Goal: Task Accomplishment & Management: Manage account settings

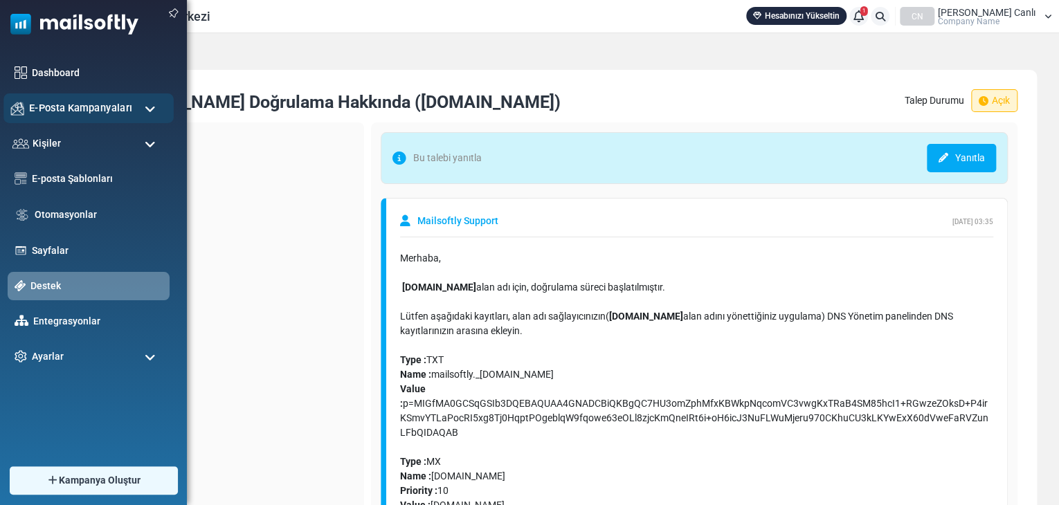
click at [48, 98] on div "E-Posta Kampanyaları" at bounding box center [88, 108] width 170 height 30
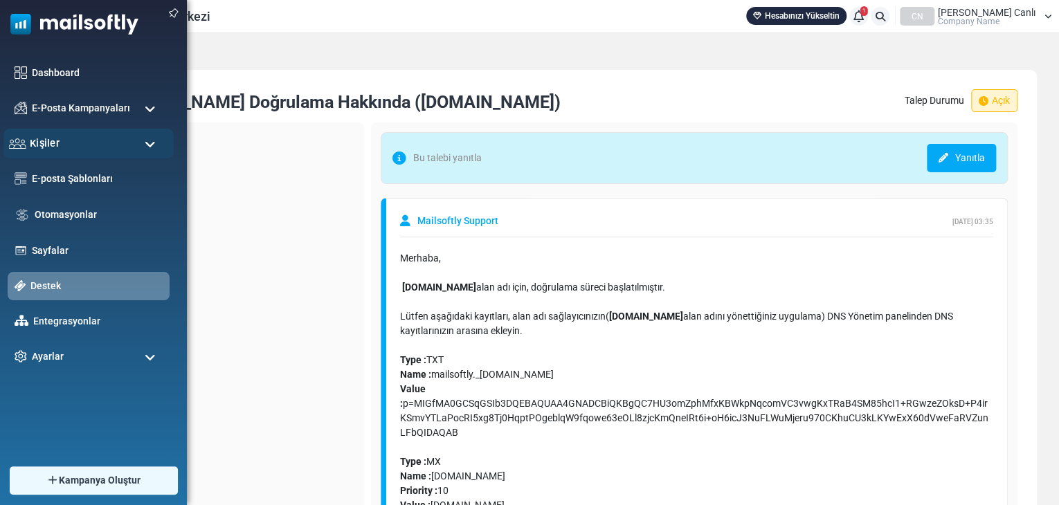
click at [40, 139] on span "Kişiler" at bounding box center [45, 143] width 30 height 15
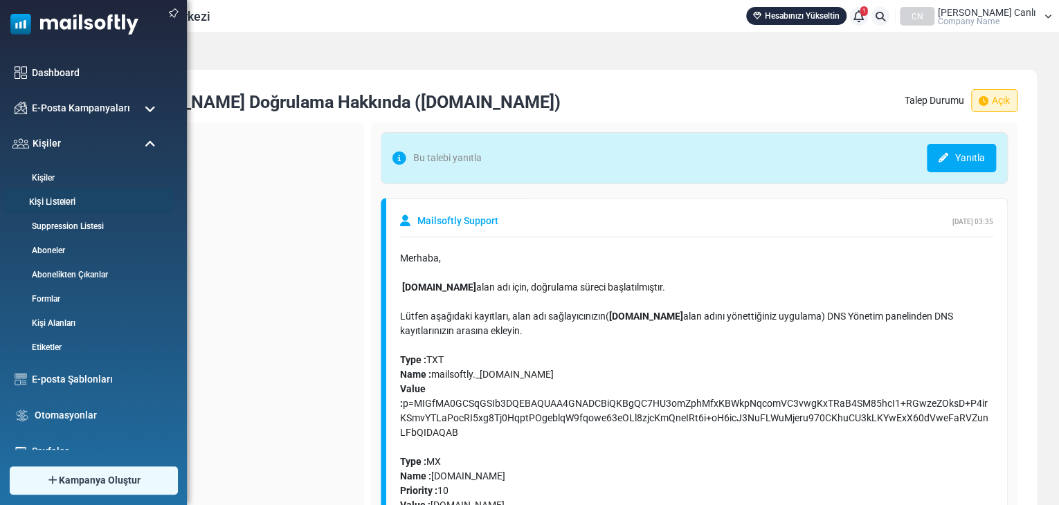
click at [49, 197] on link "Kişi Listeleri" at bounding box center [86, 202] width 166 height 13
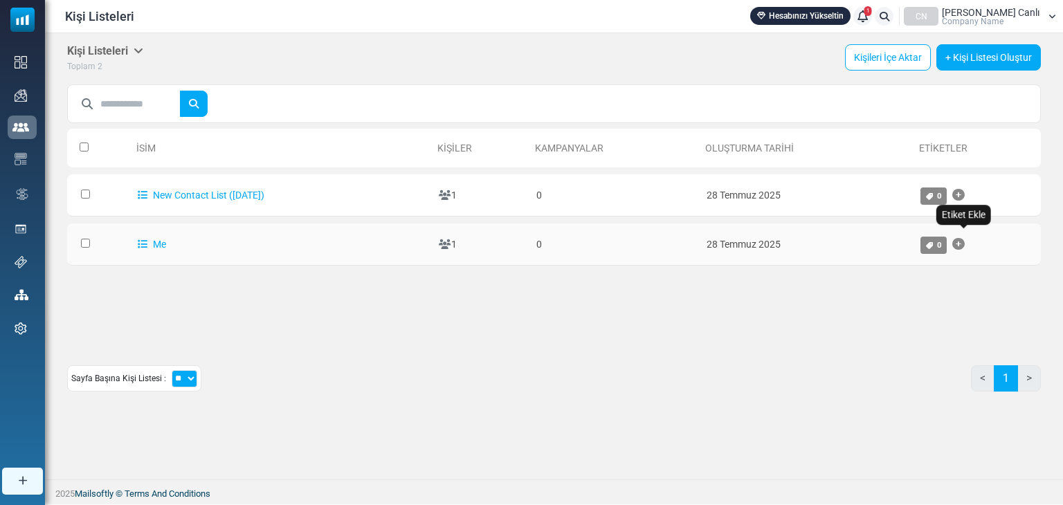
click at [965, 244] on icon "Etiket Ekle" at bounding box center [958, 244] width 12 height 1
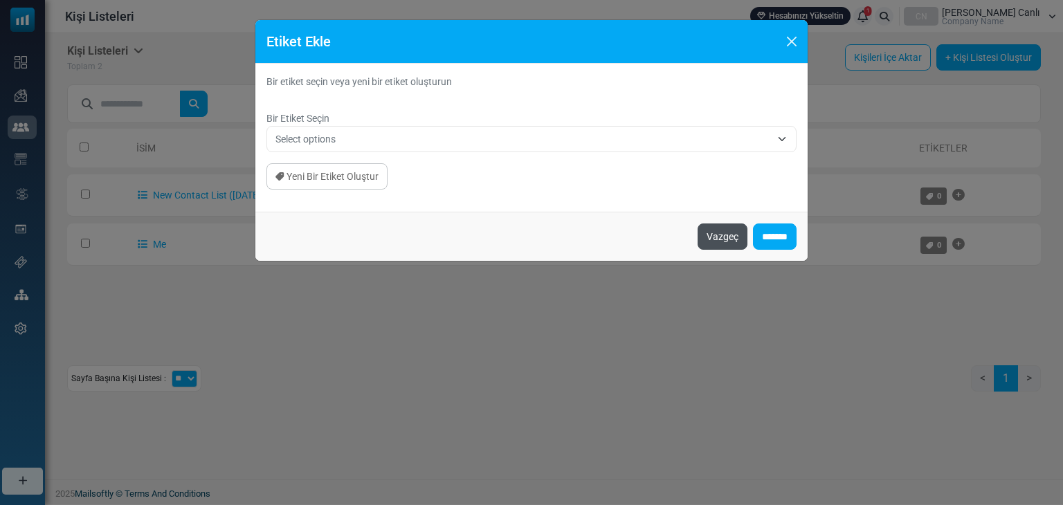
click at [720, 233] on button "Vazgeç" at bounding box center [723, 237] width 50 height 26
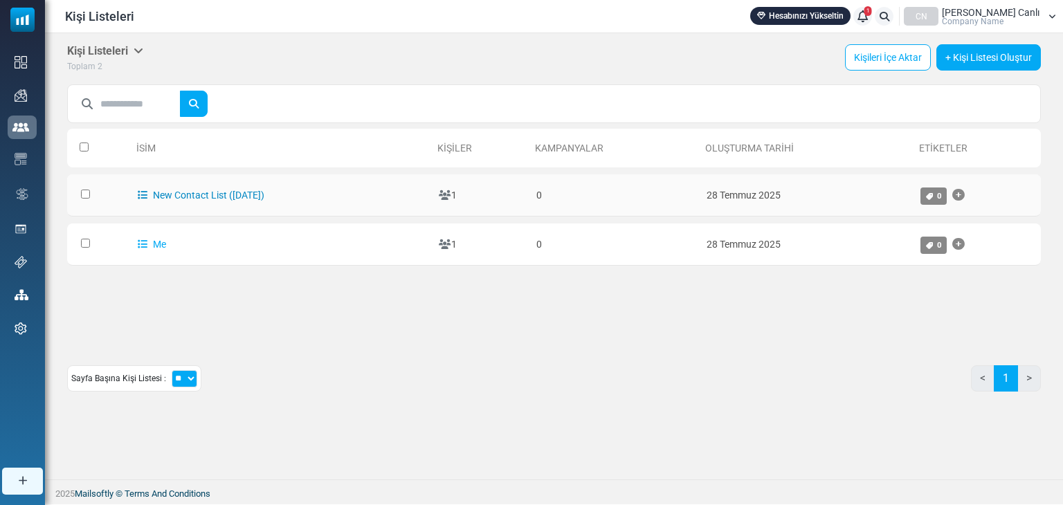
click at [197, 197] on link "New Contact List ([DATE])" at bounding box center [201, 195] width 127 height 11
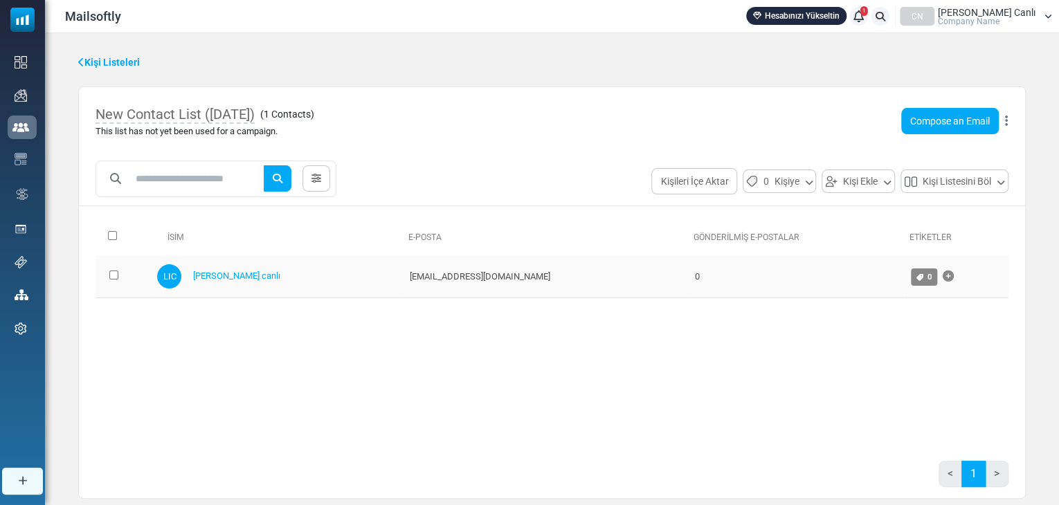
click at [191, 269] on div "LIC [PERSON_NAME] canlı" at bounding box center [276, 276] width 238 height 24
click at [231, 271] on link "[PERSON_NAME] canlı" at bounding box center [235, 276] width 87 height 10
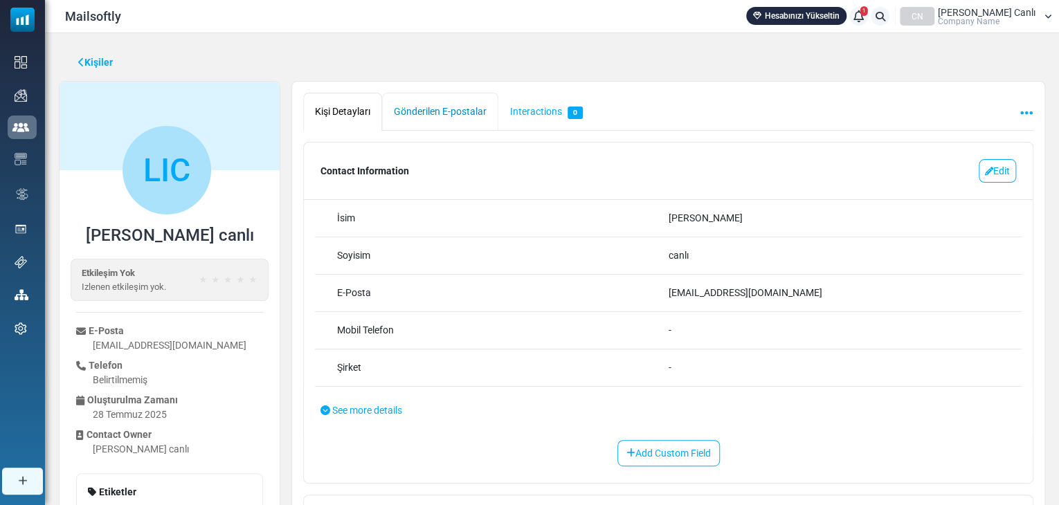
click at [467, 116] on link "Gönderilen E-postalar" at bounding box center [440, 112] width 116 height 38
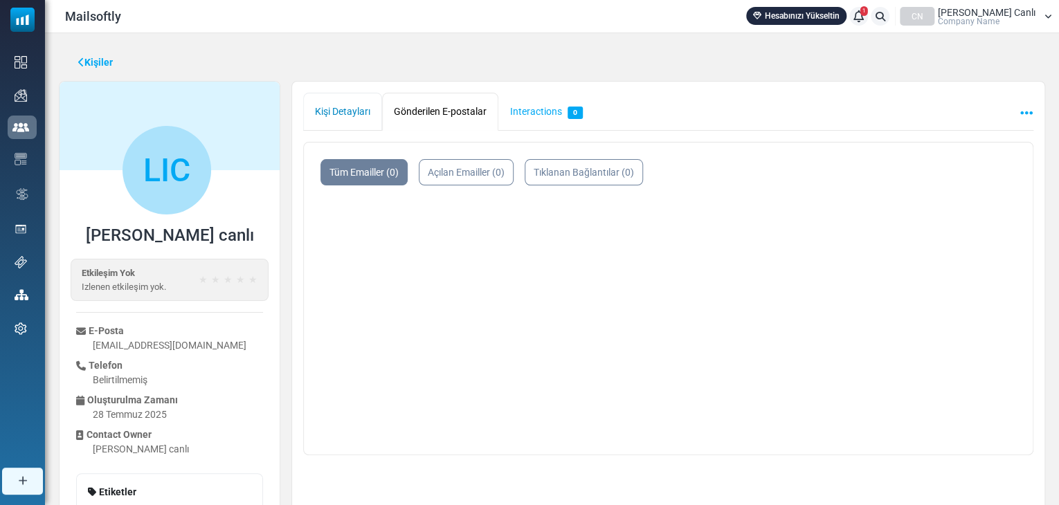
click at [334, 101] on link "Kişi Detayları" at bounding box center [342, 112] width 79 height 38
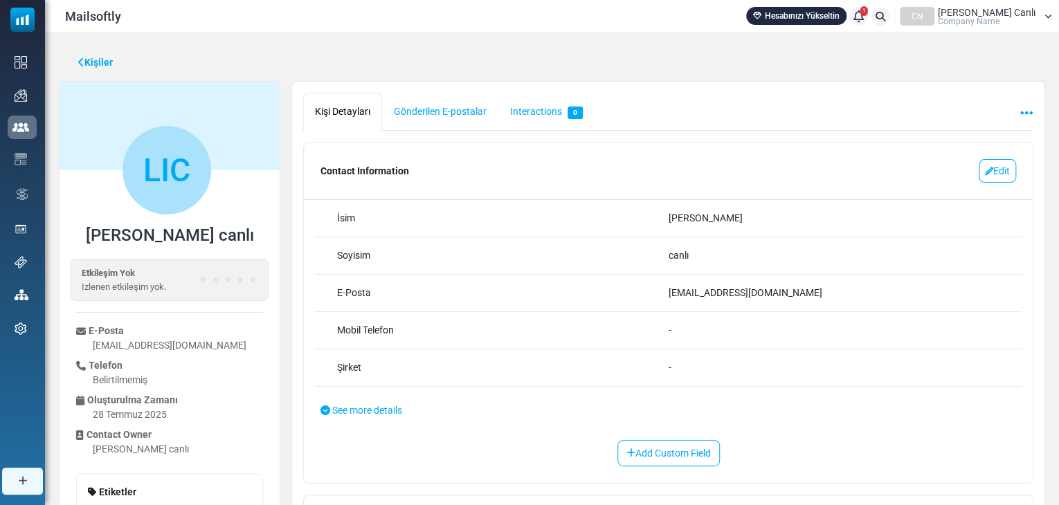
click at [77, 58] on div "Kişiler LIC leyla ipek canlı Etkileşim Yok Izlenen etkileşim yok. ★ ★ ★ ★ ★ E-P…" at bounding box center [552, 298] width 1014 height 530
click at [82, 56] on link "Kişiler" at bounding box center [95, 62] width 35 height 15
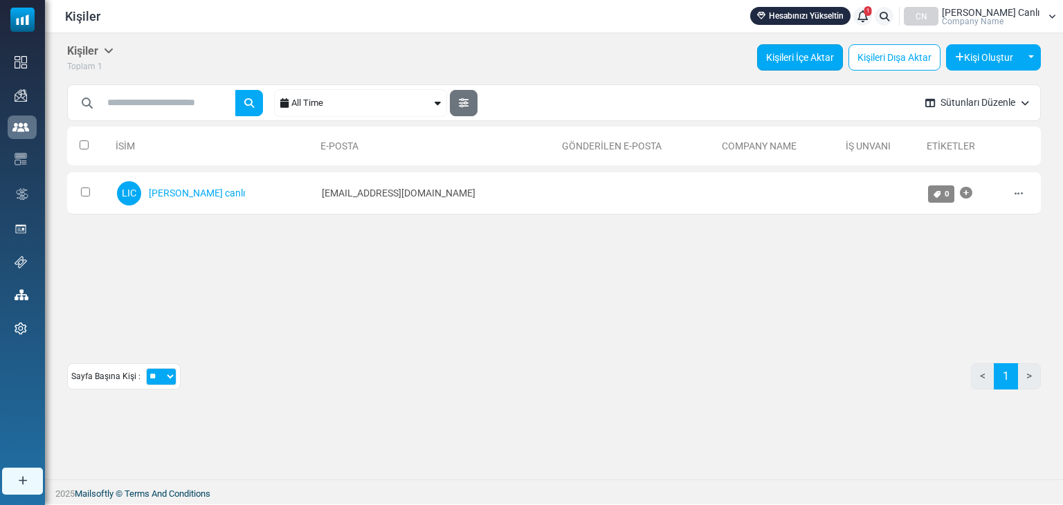
click at [806, 55] on link "Kişileri İçe Aktar" at bounding box center [800, 57] width 86 height 26
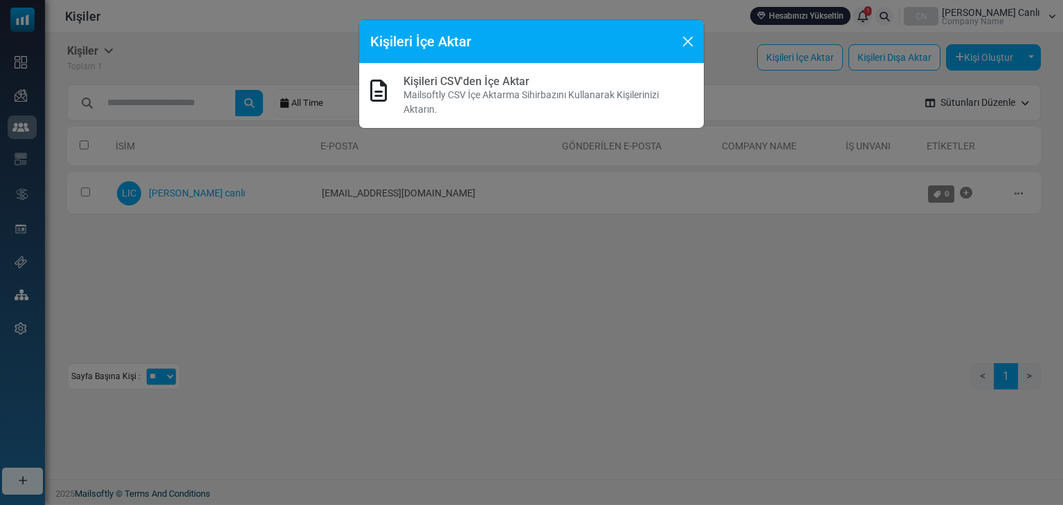
click at [484, 92] on p "Mailsoftly CSV İçe Aktarma Sihirbazını Kullanarak Kişilerinizi Aktarın." at bounding box center [547, 102] width 289 height 29
click at [381, 94] on icon at bounding box center [378, 91] width 17 height 22
click at [356, 340] on div "Kişileri İçe Aktar Kişileri CSV'den İçe Aktar Mailsoftly CSV İçe Aktarma Sihirb…" at bounding box center [531, 252] width 1063 height 505
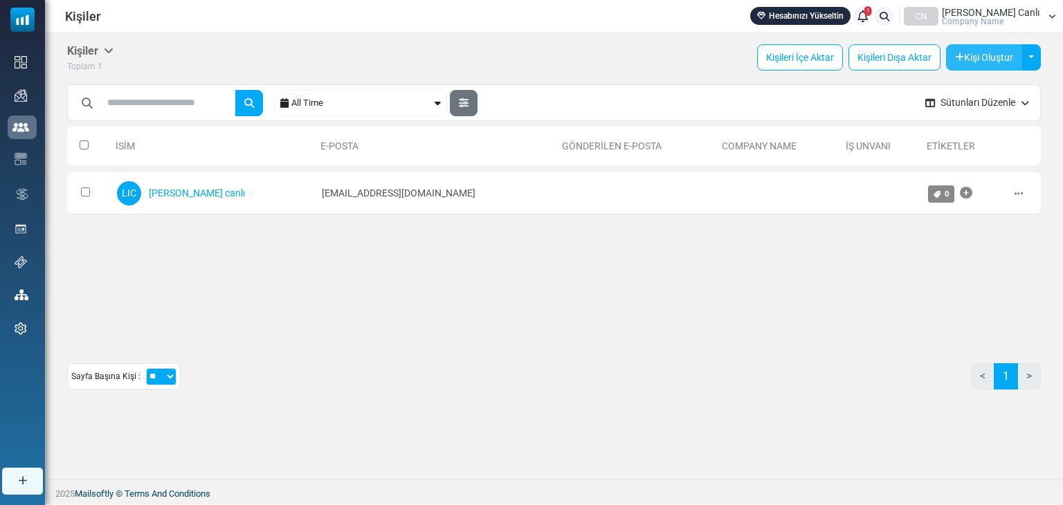
click at [988, 57] on button "Kişi Oluştur" at bounding box center [984, 57] width 76 height 26
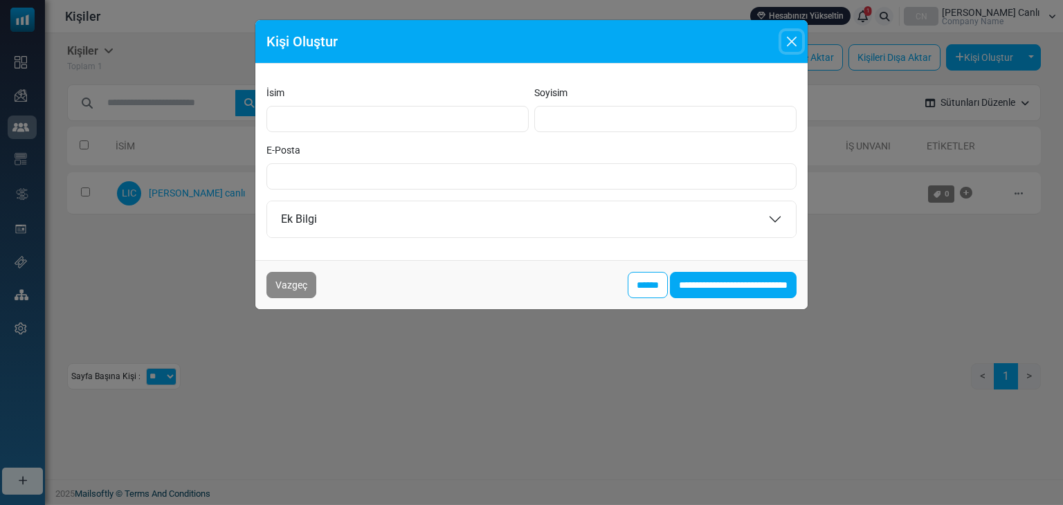
click at [790, 39] on button "Close" at bounding box center [791, 41] width 21 height 21
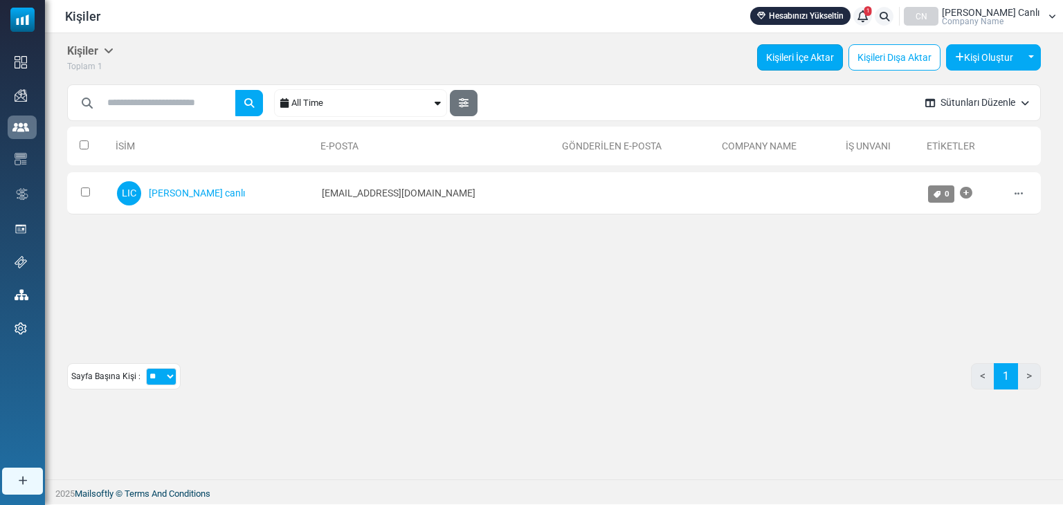
click at [792, 53] on link "Kişileri İçe Aktar" at bounding box center [800, 57] width 86 height 26
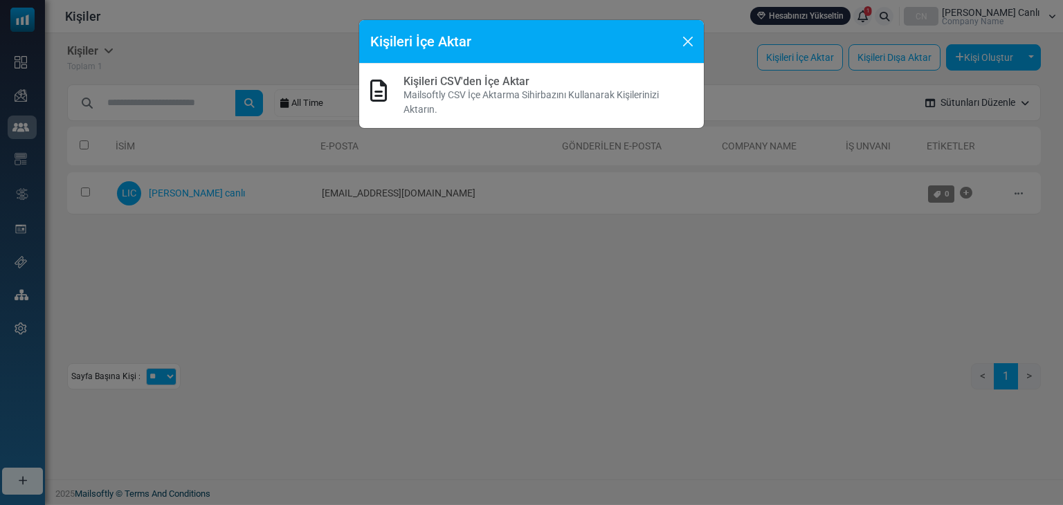
click at [473, 86] on link "Kişileri CSV'den İçe Aktar" at bounding box center [466, 81] width 126 height 13
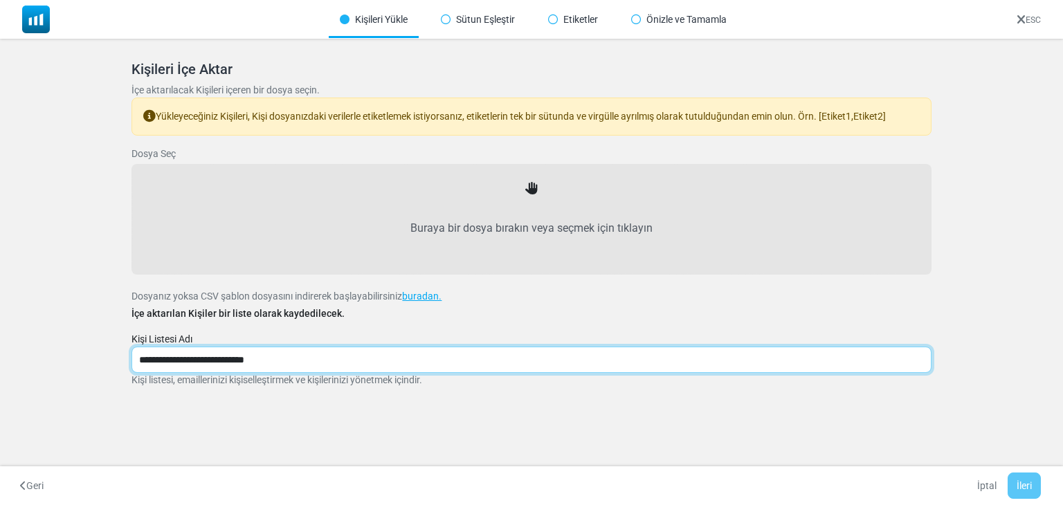
click at [295, 358] on input "**********" at bounding box center [530, 360] width 799 height 26
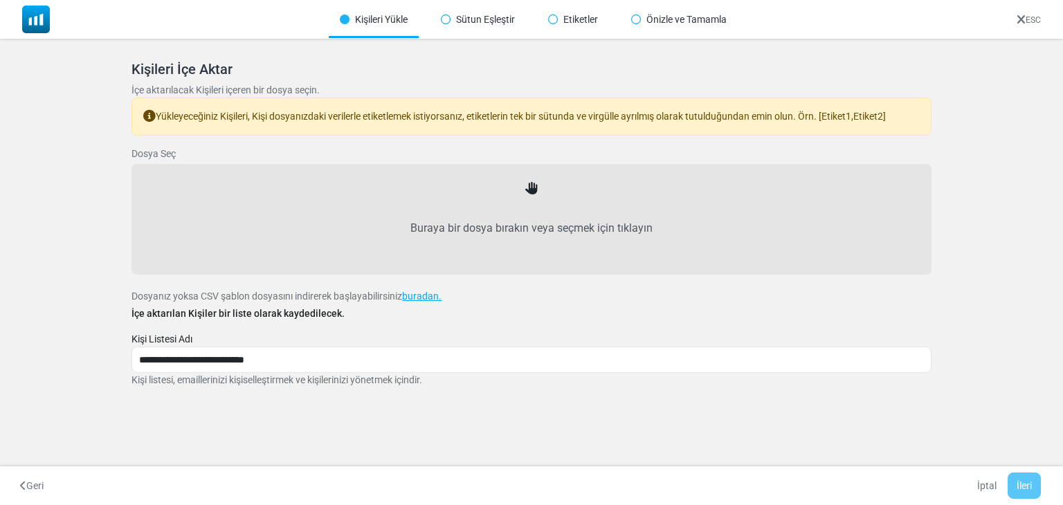
click at [534, 203] on label "Buraya bir dosya bırakın veya seçmek için tıklayın" at bounding box center [531, 228] width 769 height 61
click at [0, 0] on input "Buraya bir dosya bırakın veya seçmek için tıklayın" at bounding box center [0, 0] width 0 height 0
type input "**********"
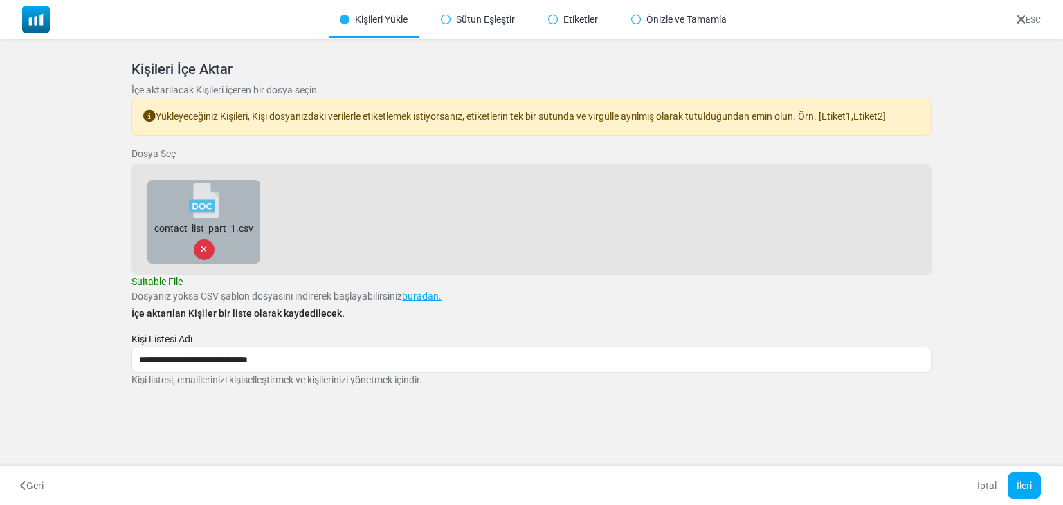
click at [460, 242] on div "Buraya bir dosya bırakın veya seçmek için tıklayın contact_list_part_1.csv" at bounding box center [530, 219] width 799 height 111
click at [565, 179] on div "Buraya bir dosya bırakın veya seçmek için tıklayın contact_list_part_1.csv" at bounding box center [530, 219] width 799 height 111
click at [487, 244] on div "Buraya bir dosya bırakın veya seçmek için tıklayın contact_list_part_1.csv" at bounding box center [530, 219] width 799 height 111
click at [485, 244] on div "Buraya bir dosya bırakın veya seçmek için tıklayın contact_list_part_1.csv" at bounding box center [530, 219] width 799 height 111
click at [422, 373] on p "Kişi listesi, emaillerinizi kişiselleştirmek ve kişilerinizi yönetmek içindir." at bounding box center [530, 380] width 799 height 15
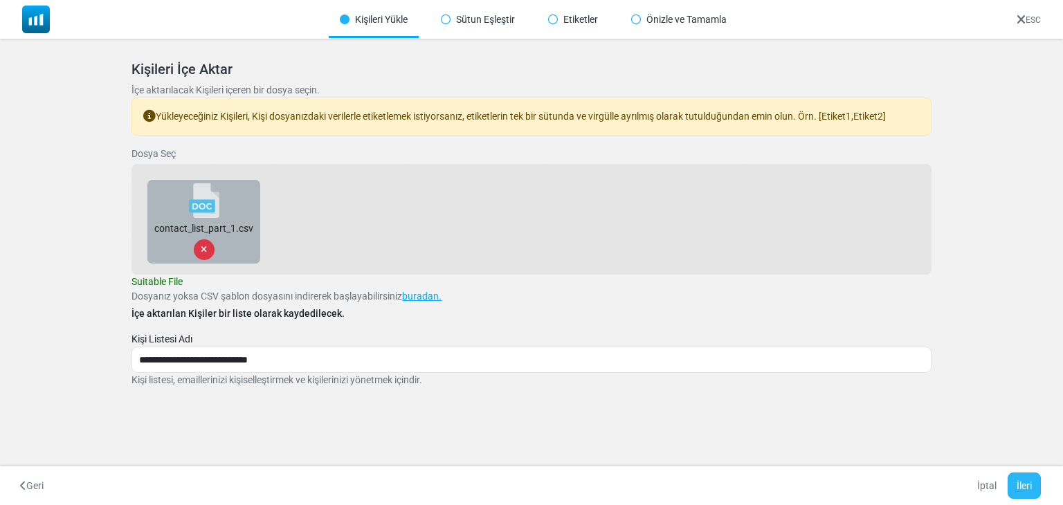
click at [1029, 485] on button "İleri" at bounding box center [1024, 486] width 33 height 26
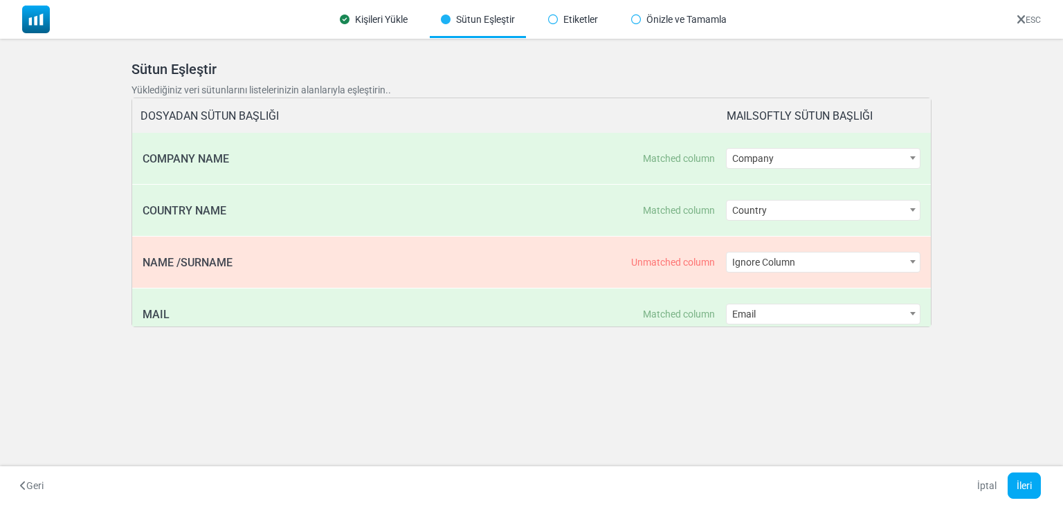
drag, startPoint x: 1029, startPoint y: 485, endPoint x: 580, endPoint y: 278, distance: 494.8
click at [580, 278] on div "Kişileri Yükle Sütun Eşleştir Etiketler Önizle ve Tamamla ESC Kişileri İçe Akta…" at bounding box center [531, 252] width 1063 height 505
click at [797, 260] on span "Ignore Column" at bounding box center [823, 262] width 193 height 19
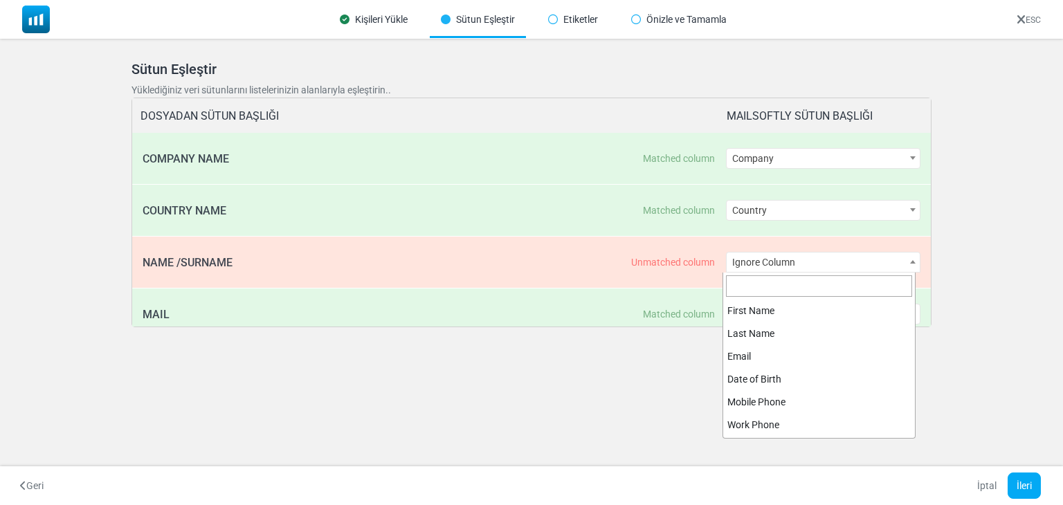
scroll to position [340, 0]
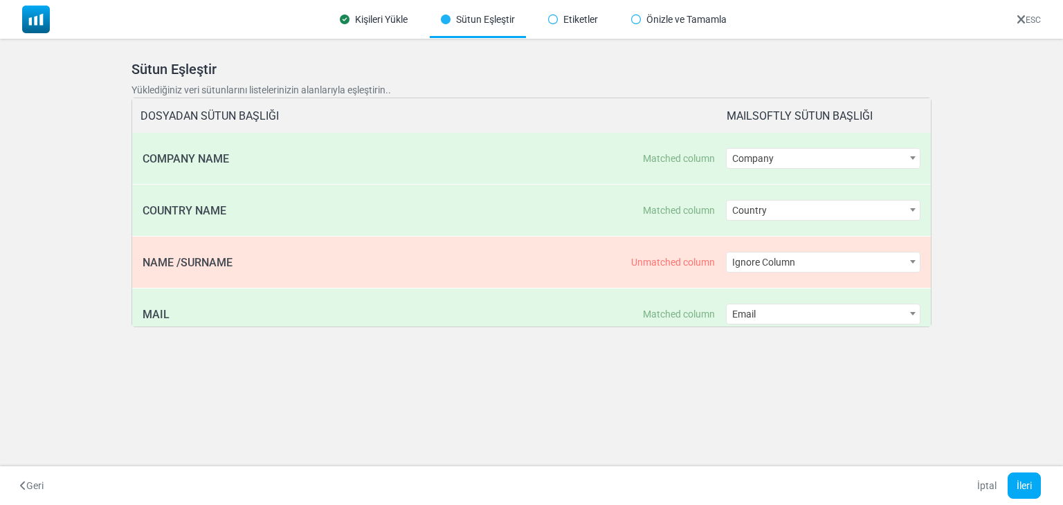
click at [620, 398] on div "Kişileri Yükle Sütun Eşleştir Etiketler Önizle ve Tamamla ESC Kişileri İçe Akta…" at bounding box center [531, 252] width 1063 height 505
click at [806, 264] on span "Ignore Column" at bounding box center [823, 262] width 193 height 19
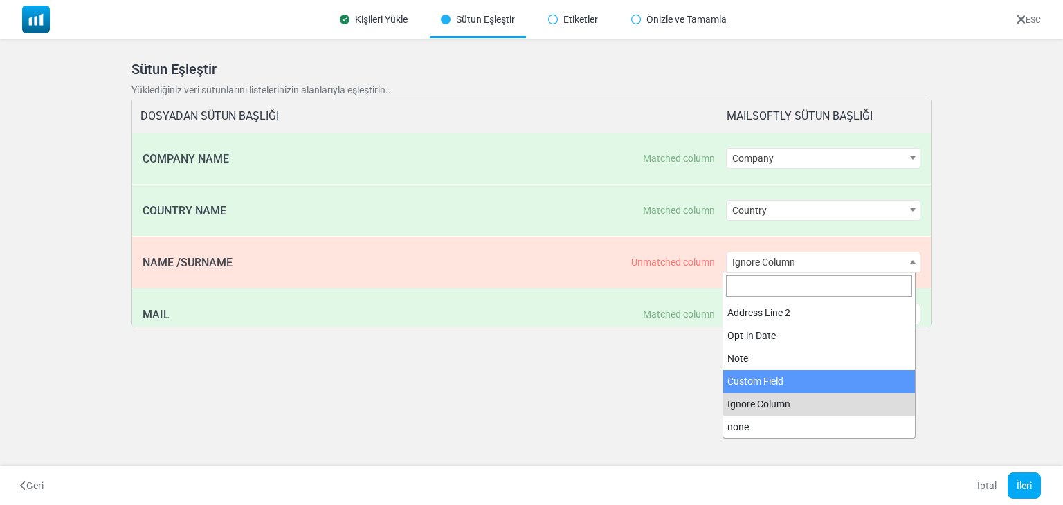
select select "**********"
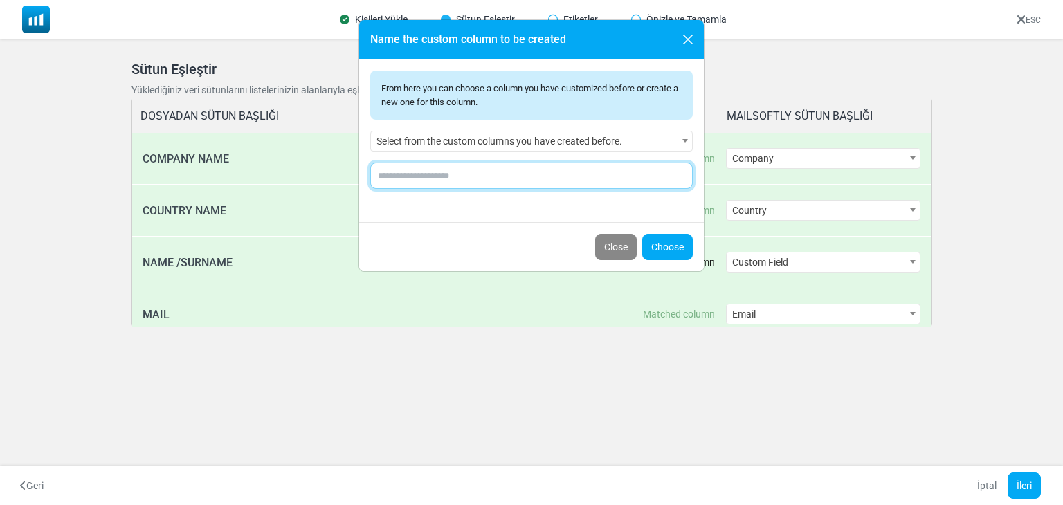
click at [487, 163] on input "text" at bounding box center [531, 176] width 322 height 26
type input "**********"
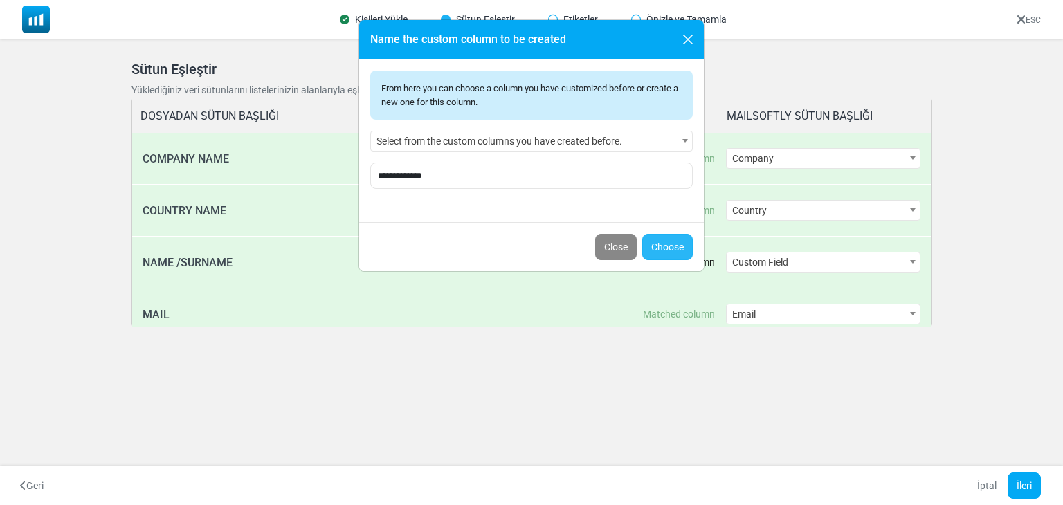
click at [673, 244] on link "Choose" at bounding box center [667, 247] width 51 height 26
select select "**********"
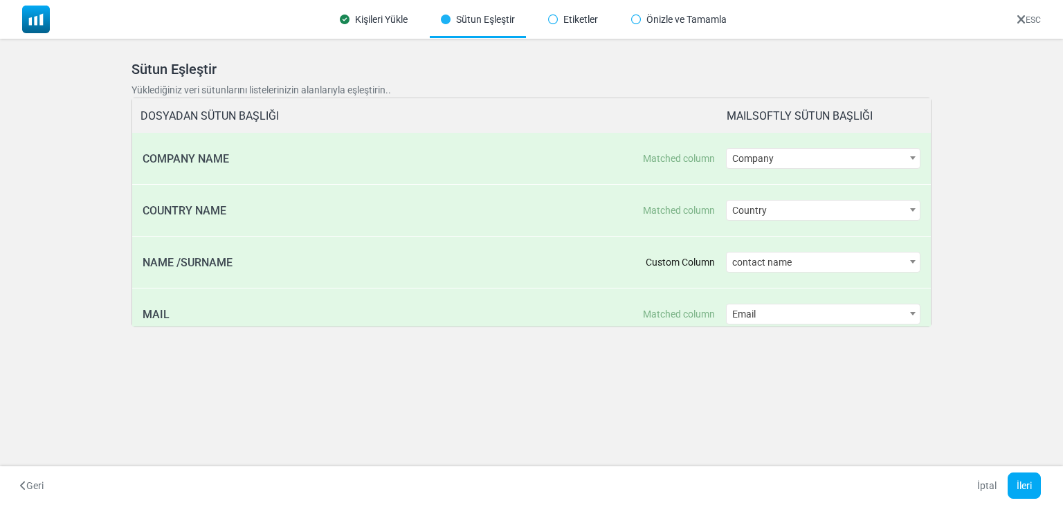
click at [635, 403] on div "Kişileri Yükle Sütun Eşleştir Etiketler Önizle ve Tamamla ESC Kişileri İçe Akta…" at bounding box center [531, 252] width 1063 height 505
click at [779, 253] on span "contact name" at bounding box center [823, 262] width 193 height 19
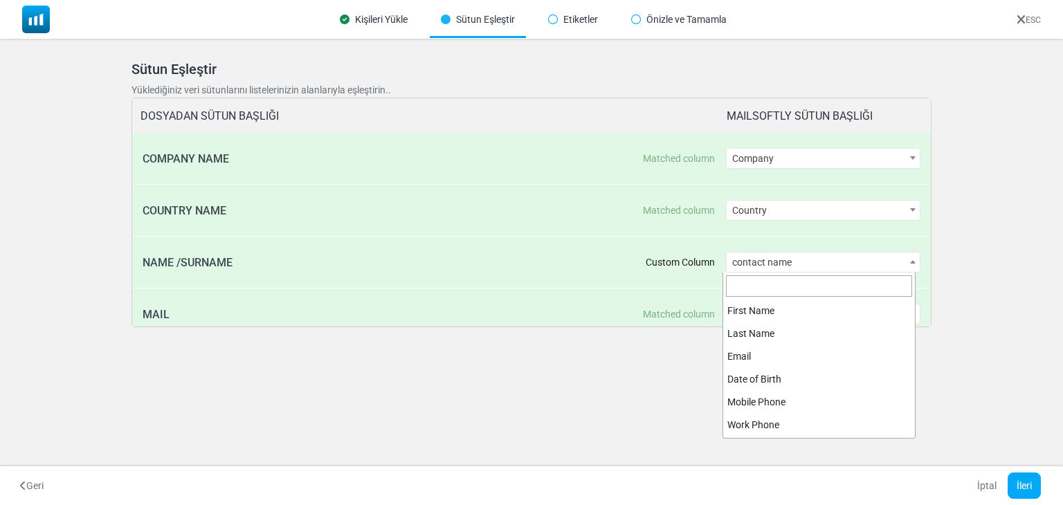
scroll to position [364, 0]
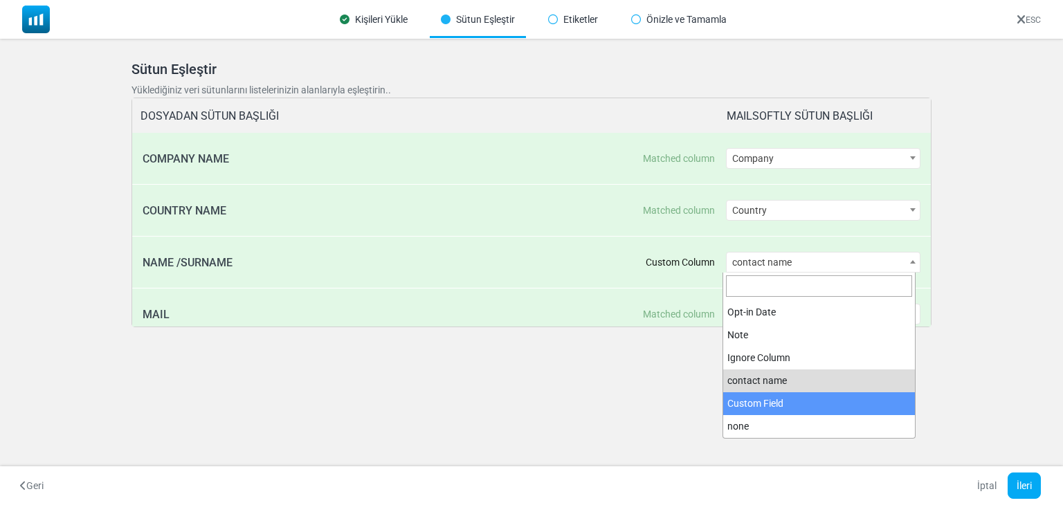
click at [646, 409] on div "Kişileri Yükle Sütun Eşleştir Etiketler Önizle ve Tamamla ESC Kişileri İçe Akta…" at bounding box center [531, 252] width 1063 height 505
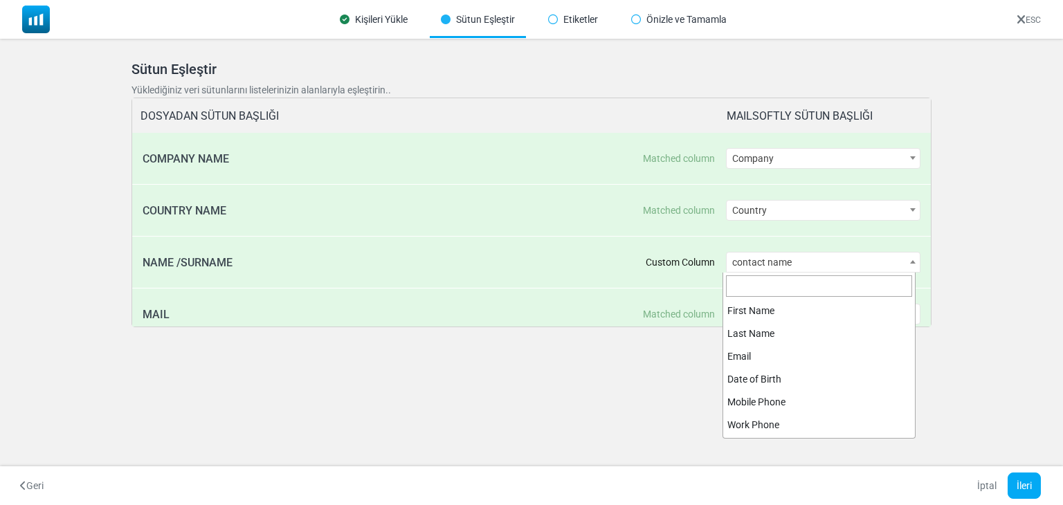
click at [770, 260] on span "contact name" at bounding box center [823, 262] width 193 height 19
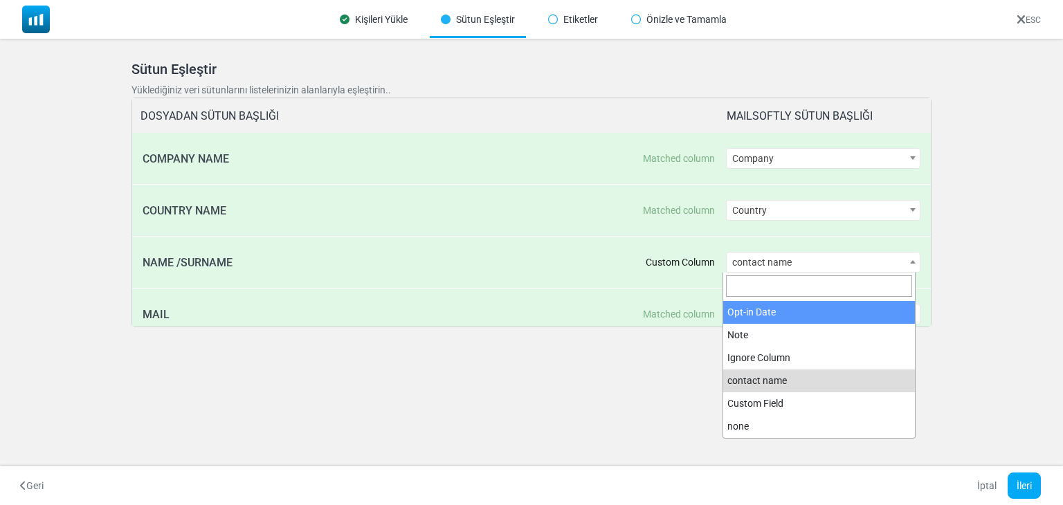
click at [743, 286] on input "Search" at bounding box center [819, 285] width 186 height 21
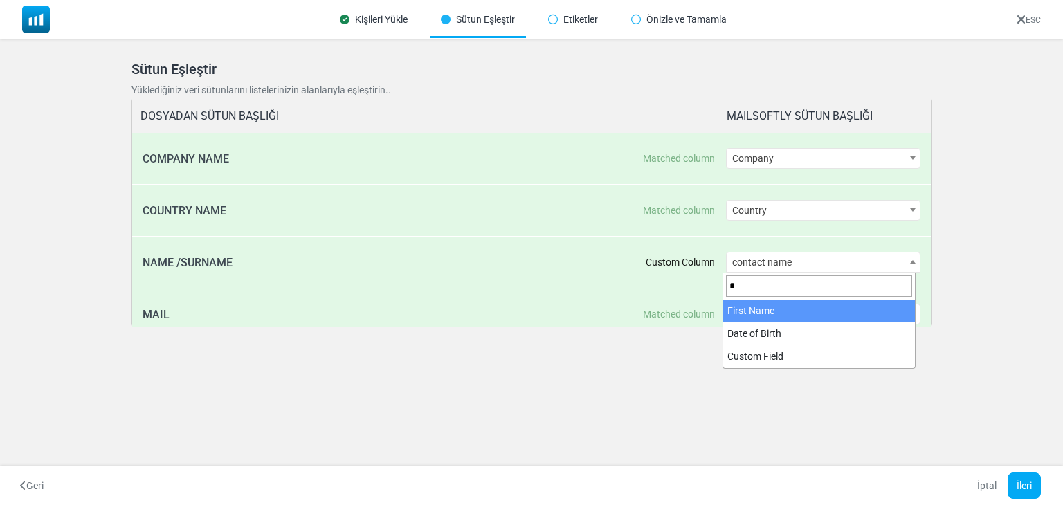
scroll to position [0, 0]
type input "*****"
select select "**********"
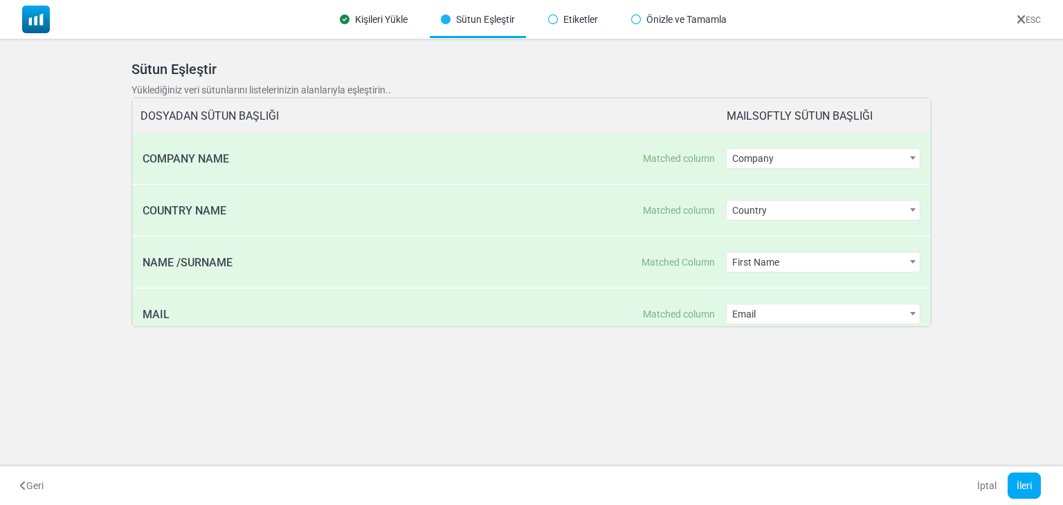
click at [581, 336] on div "Kişileri İçe Aktar İçe aktarılacak Kişileri içeren bir dosya seçin. Yükleyeceği…" at bounding box center [531, 205] width 833 height 322
click at [553, 430] on div "Kişileri Yükle Sütun Eşleştir Etiketler Önizle ve Tamamla ESC Kişileri İçe Akta…" at bounding box center [531, 252] width 1063 height 505
click at [1021, 489] on button "İleri" at bounding box center [1024, 486] width 33 height 26
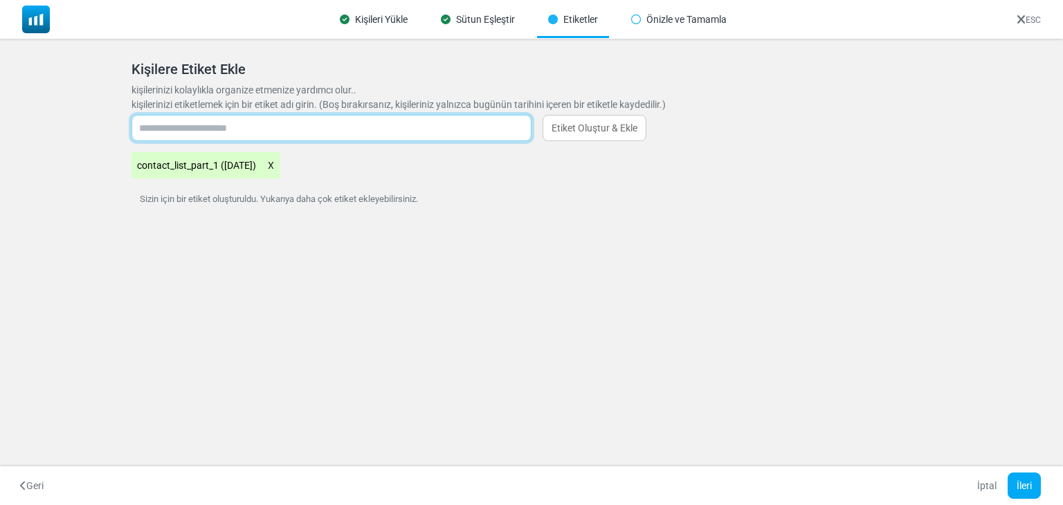
click at [180, 131] on input "text" at bounding box center [331, 128] width 400 height 26
type input "*******"
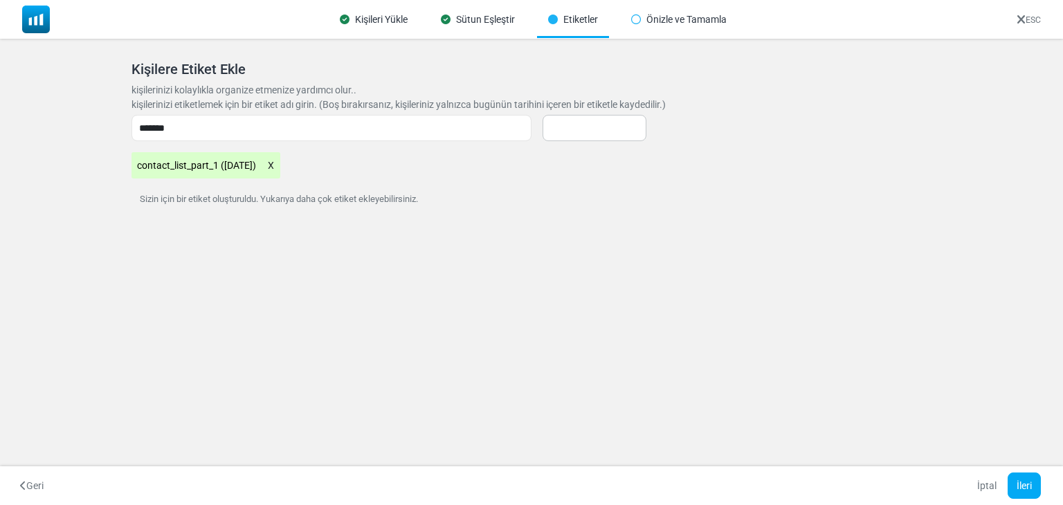
click at [243, 249] on div "Kişileri İçe Aktar İçe aktarılacak Kişileri içeren bir dosya seçin. Yükleyeceği…" at bounding box center [531, 146] width 1063 height 215
click at [558, 120] on link "Etiket Oluştur & Ekle" at bounding box center [595, 128] width 104 height 26
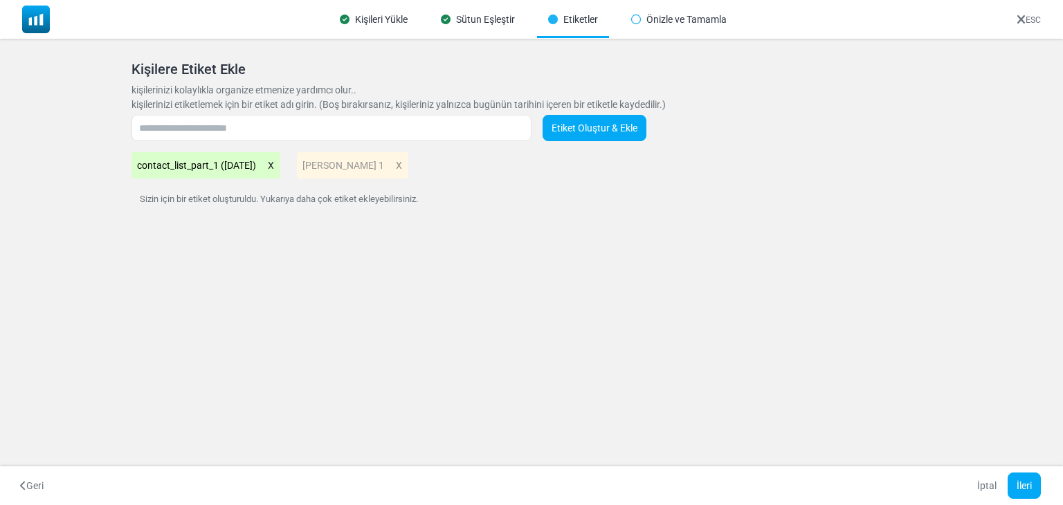
click at [558, 120] on link "Etiket Oluştur & Ekle" at bounding box center [595, 128] width 104 height 26
click at [1033, 486] on button "İleri" at bounding box center [1024, 486] width 33 height 26
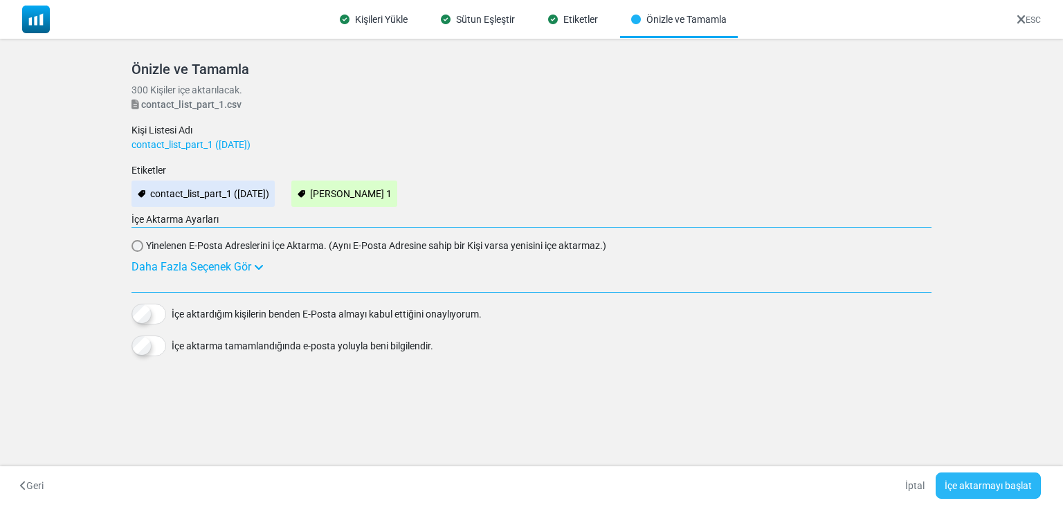
click at [985, 485] on button "İçe aktarmayı başlat" at bounding box center [988, 486] width 105 height 26
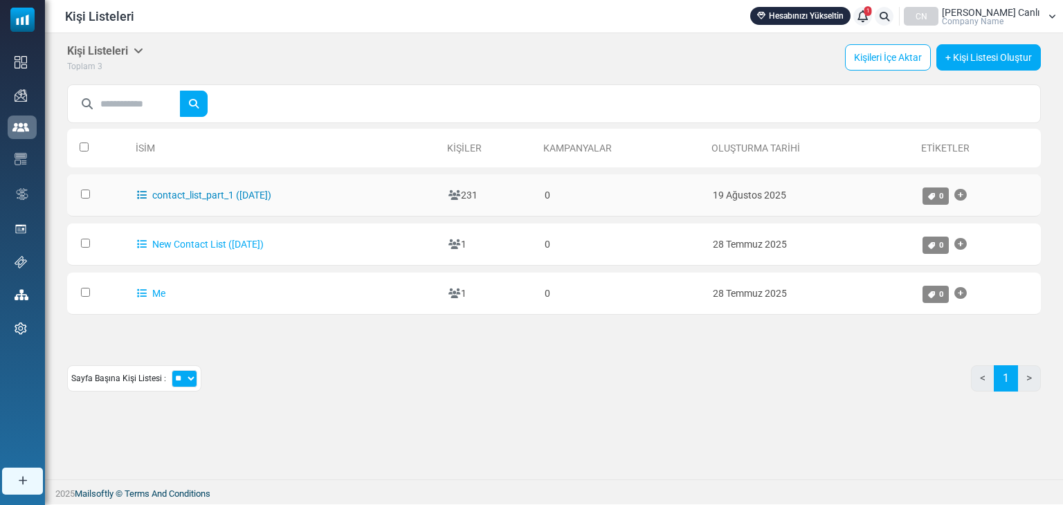
click at [218, 192] on link "contact_list_part_1 ([DATE])" at bounding box center [204, 195] width 134 height 11
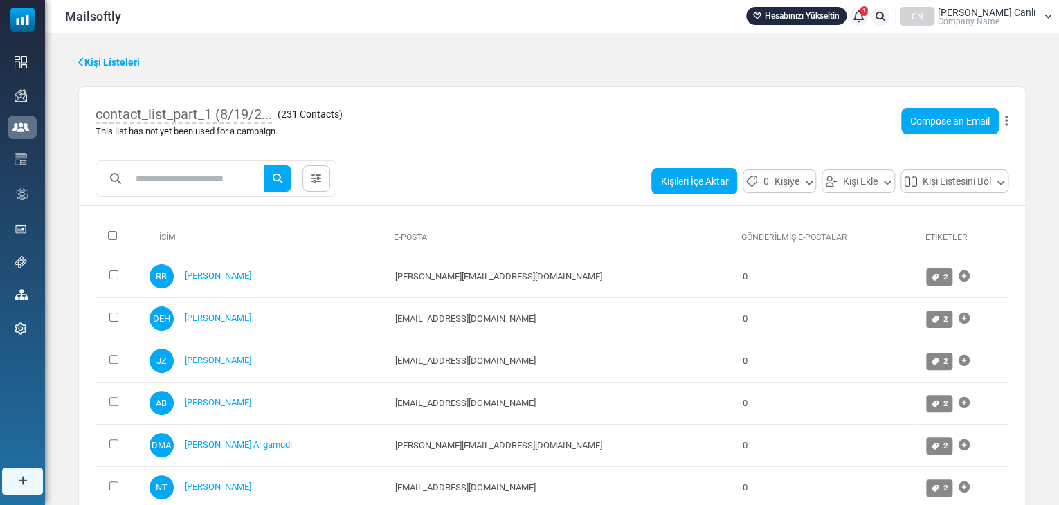
click at [689, 178] on button "Kişileri İçe Aktar" at bounding box center [694, 181] width 86 height 26
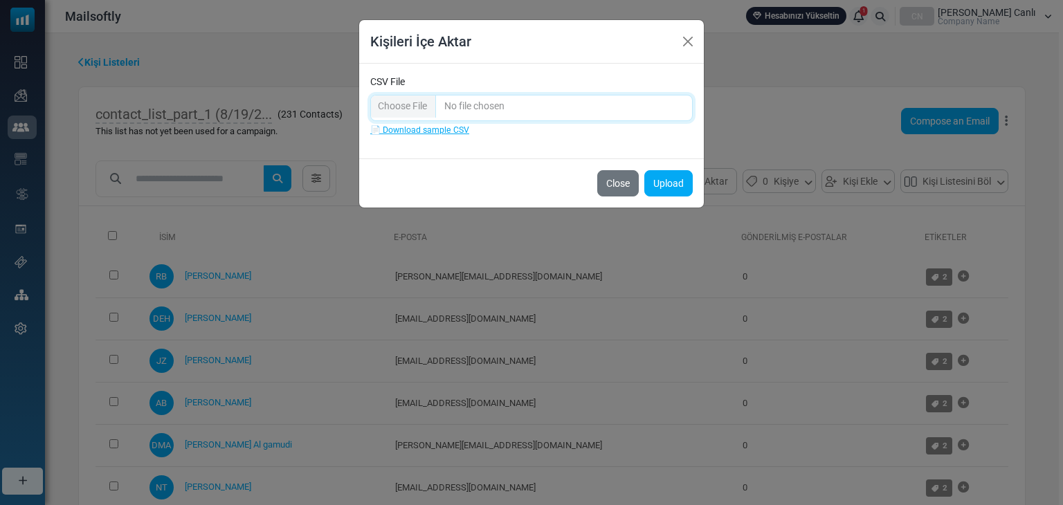
click at [502, 99] on input "CSV File" at bounding box center [531, 108] width 322 height 26
type input "**********"
click at [684, 186] on button "Upload" at bounding box center [668, 183] width 48 height 26
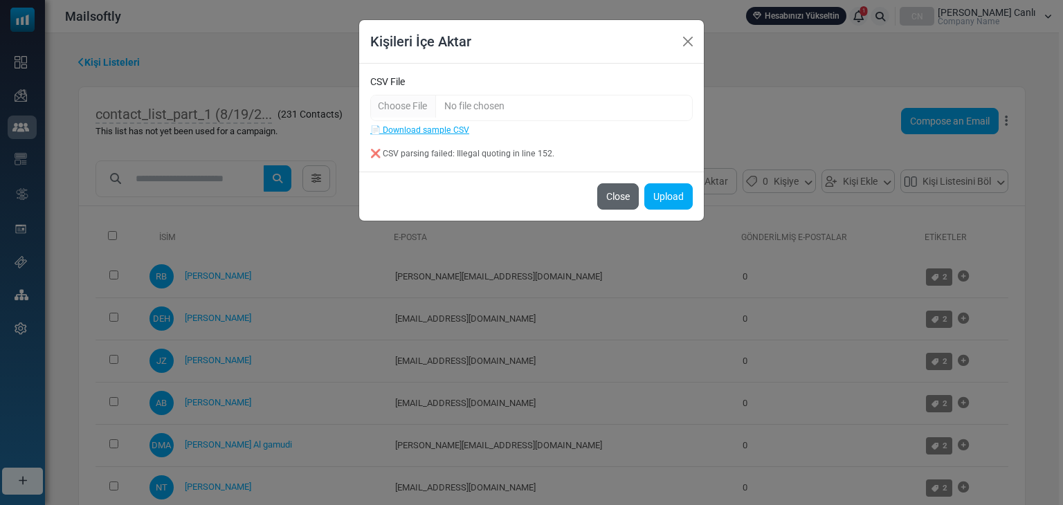
click at [617, 192] on button "Close" at bounding box center [618, 196] width 42 height 26
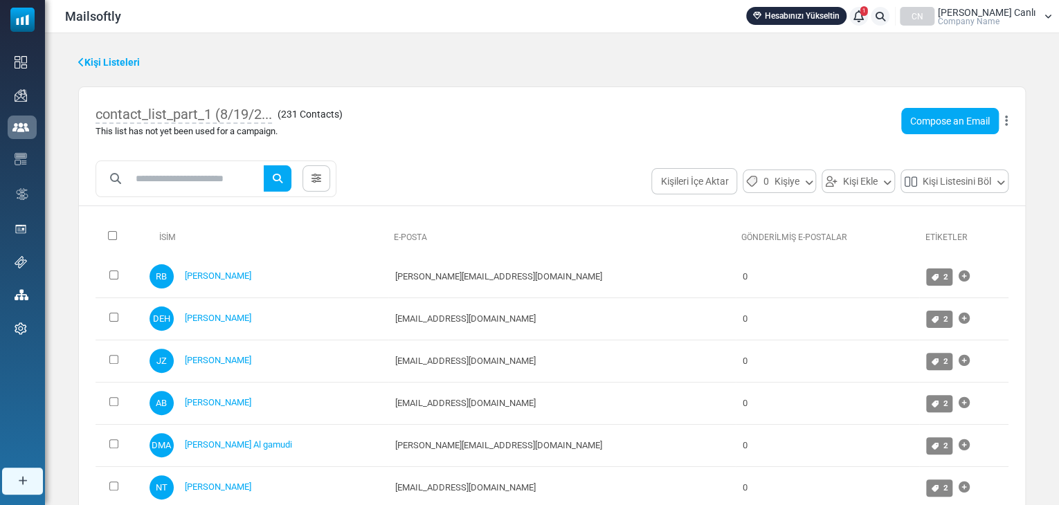
click at [81, 61] on icon at bounding box center [81, 62] width 6 height 10
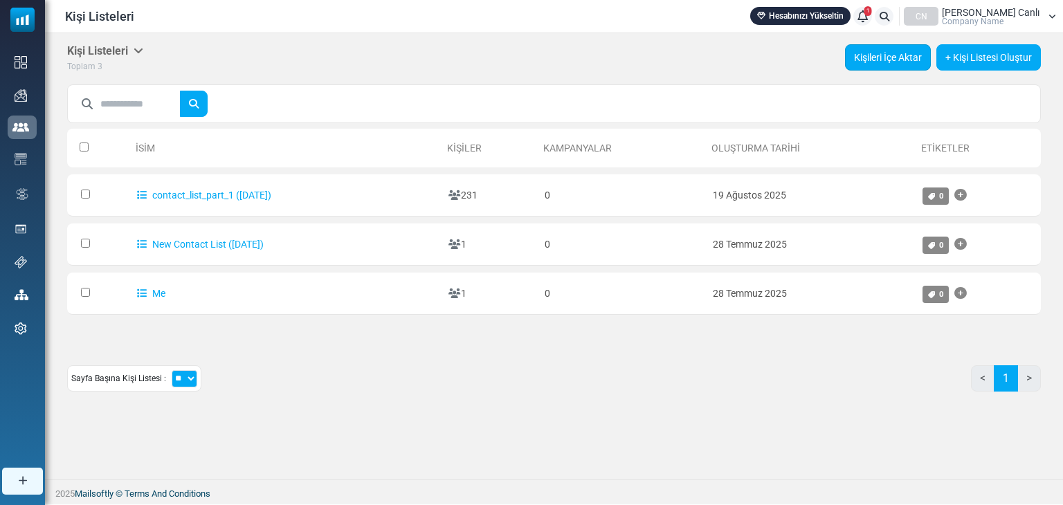
click at [872, 55] on link "Kişileri İçe Aktar" at bounding box center [888, 57] width 86 height 26
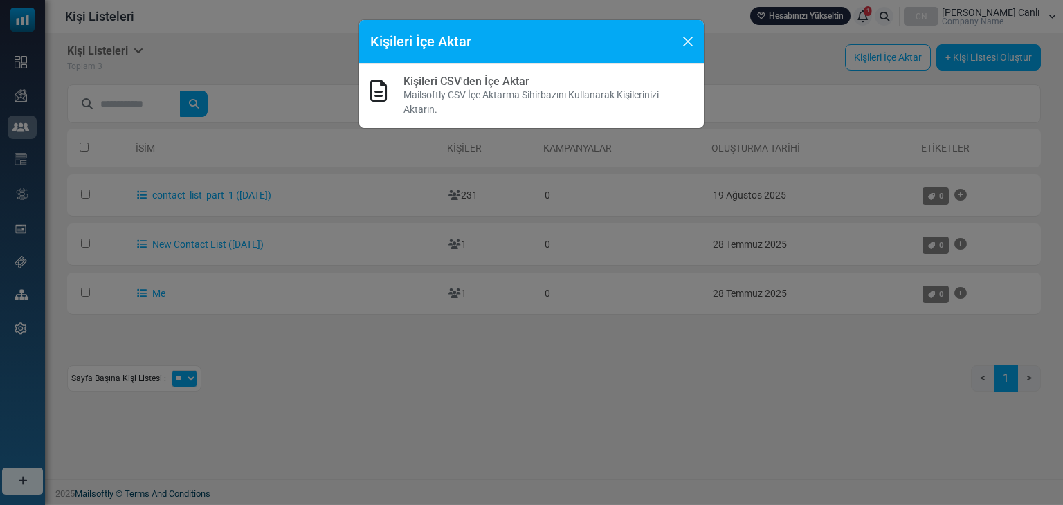
click at [484, 78] on link "Kişileri CSV'den İçe Aktar" at bounding box center [466, 81] width 126 height 13
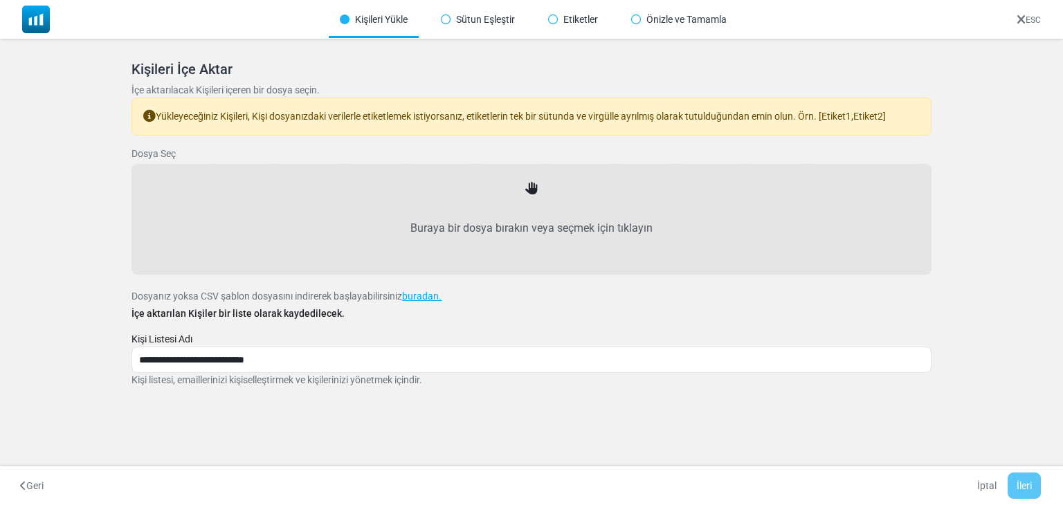
click at [501, 215] on label "Buraya bir dosya bırakın veya seçmek için tıklayın" at bounding box center [531, 228] width 769 height 61
click at [0, 0] on input "Buraya bir dosya bırakın veya seçmek için tıklayın" at bounding box center [0, 0] width 0 height 0
type input "**********"
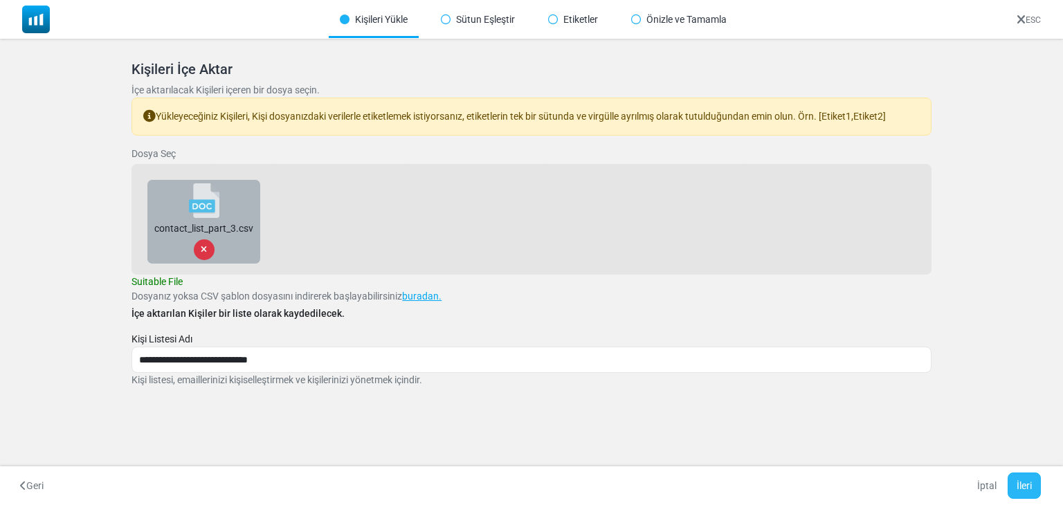
click at [1027, 491] on button "İleri" at bounding box center [1024, 486] width 33 height 26
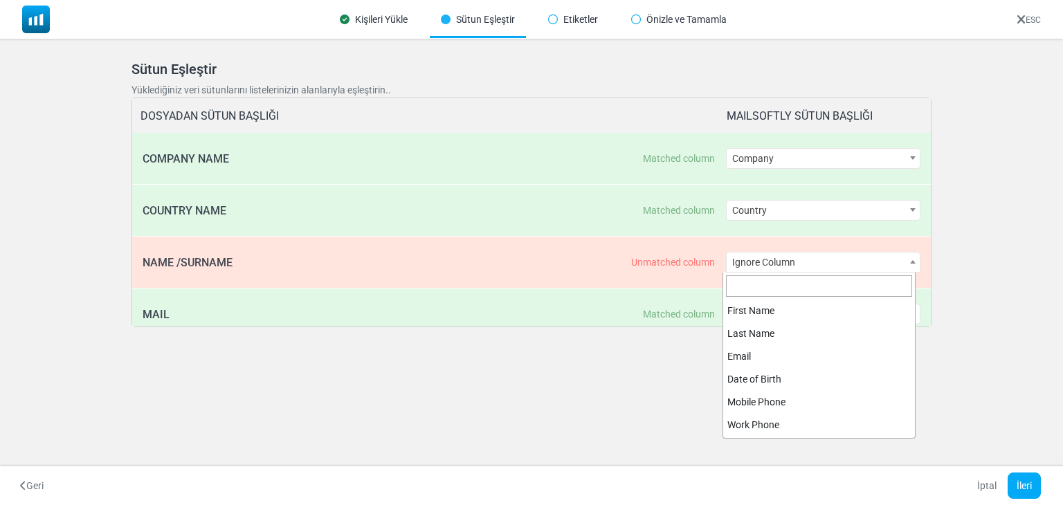
click at [798, 261] on span "Ignore Column" at bounding box center [823, 262] width 193 height 19
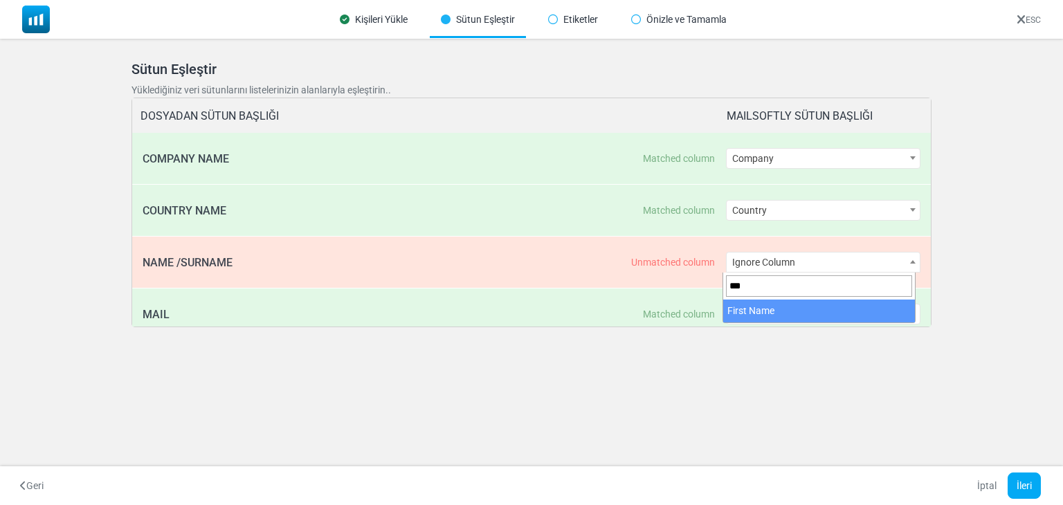
type input "***"
select select "**********"
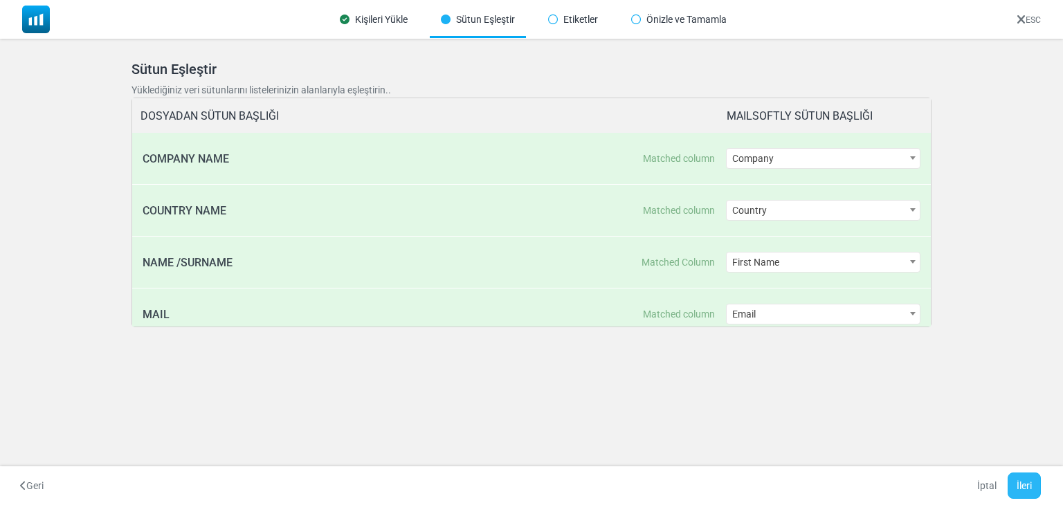
click at [1024, 478] on button "İleri" at bounding box center [1024, 486] width 33 height 26
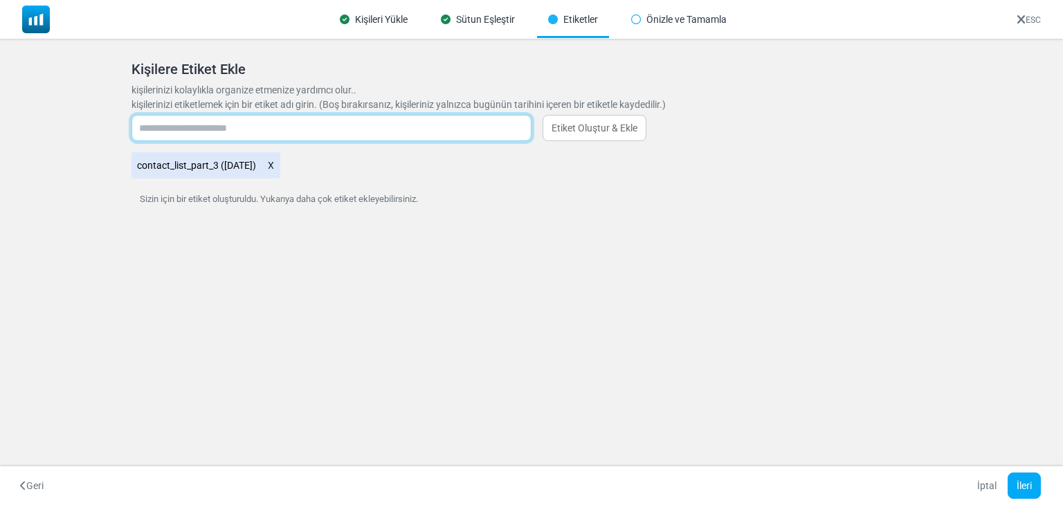
click at [165, 128] on input "text" at bounding box center [331, 128] width 400 height 26
type input "*******"
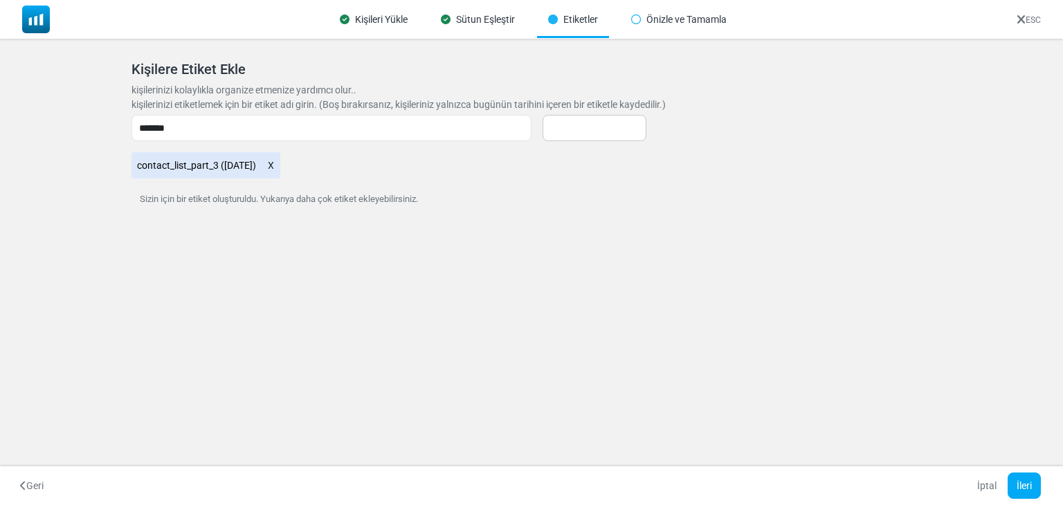
click at [543, 197] on p "Sizin için bir etiket oluşturuldu. Yukarıya daha çok etiket ekleyebilirsiniz." at bounding box center [530, 199] width 799 height 14
click at [406, 228] on div "Kişileri İçe Aktar İçe aktarılacak Kişileri içeren bir dosya seçin. Yükleyeceği…" at bounding box center [531, 145] width 833 height 203
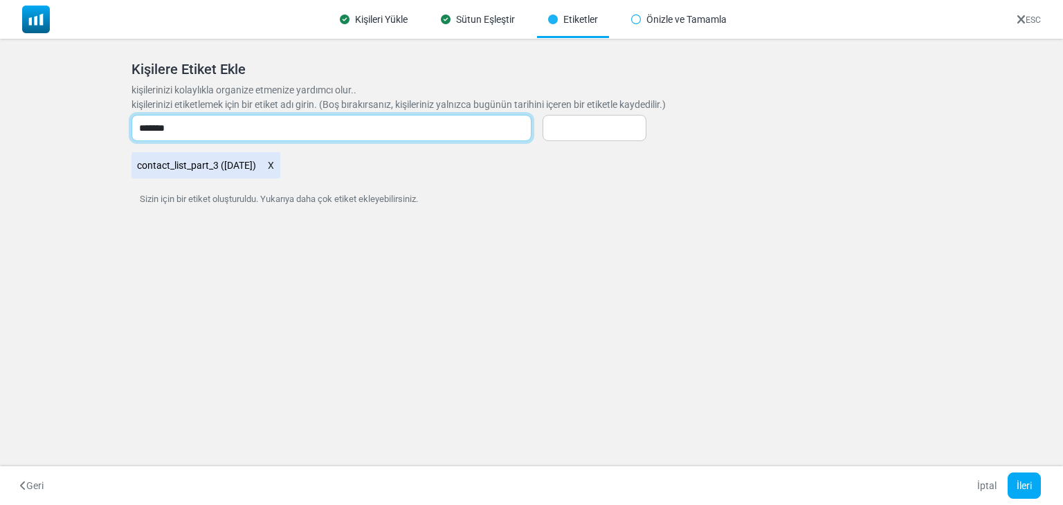
click at [343, 117] on input "*******" at bounding box center [331, 128] width 400 height 26
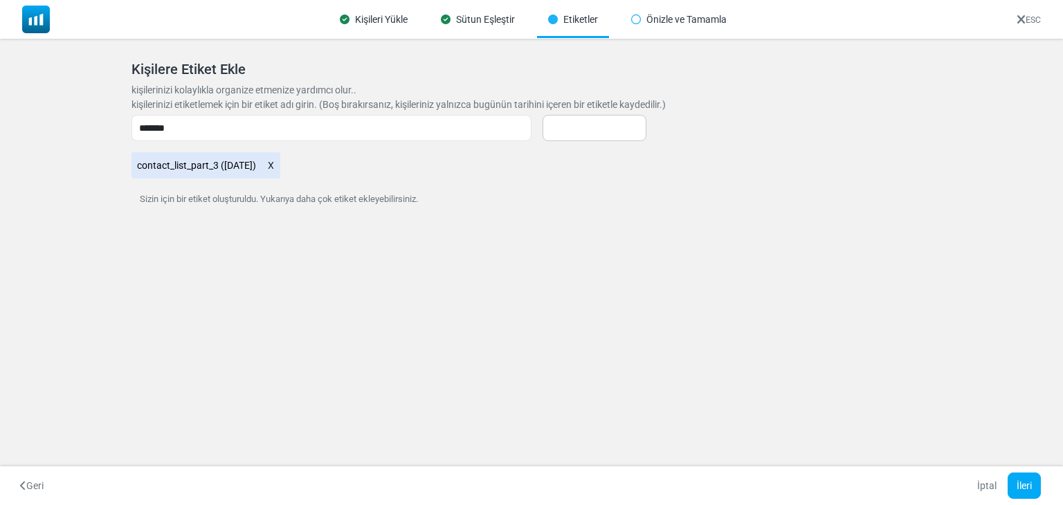
click at [309, 199] on p "Sizin için bir etiket oluşturuldu. Yukarıya daha çok etiket ekleyebilirsiniz." at bounding box center [530, 199] width 799 height 14
click at [1024, 484] on button "İleri" at bounding box center [1024, 486] width 33 height 26
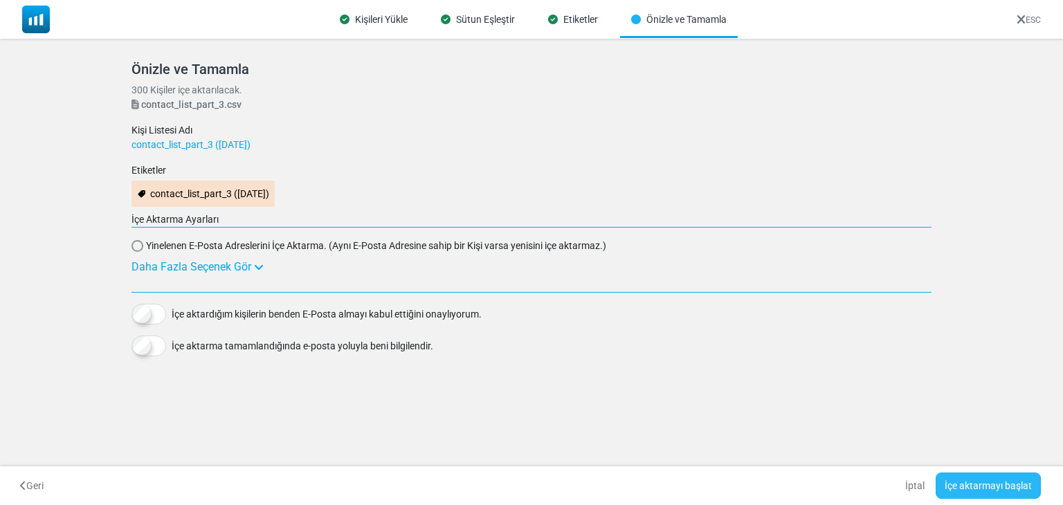
click at [954, 487] on button "İçe aktarmayı başlat" at bounding box center [988, 486] width 105 height 26
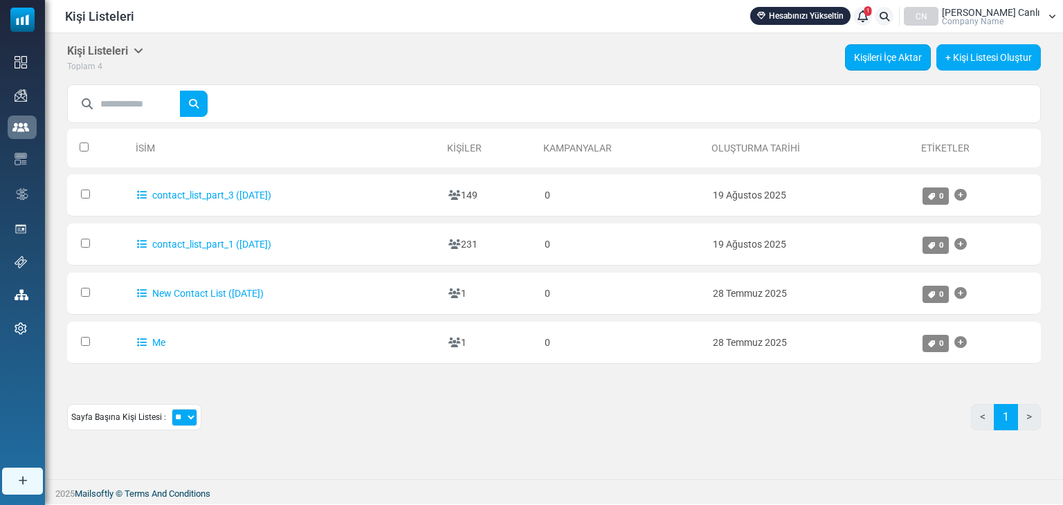
click at [882, 62] on link "Kişileri İçe Aktar" at bounding box center [888, 57] width 86 height 26
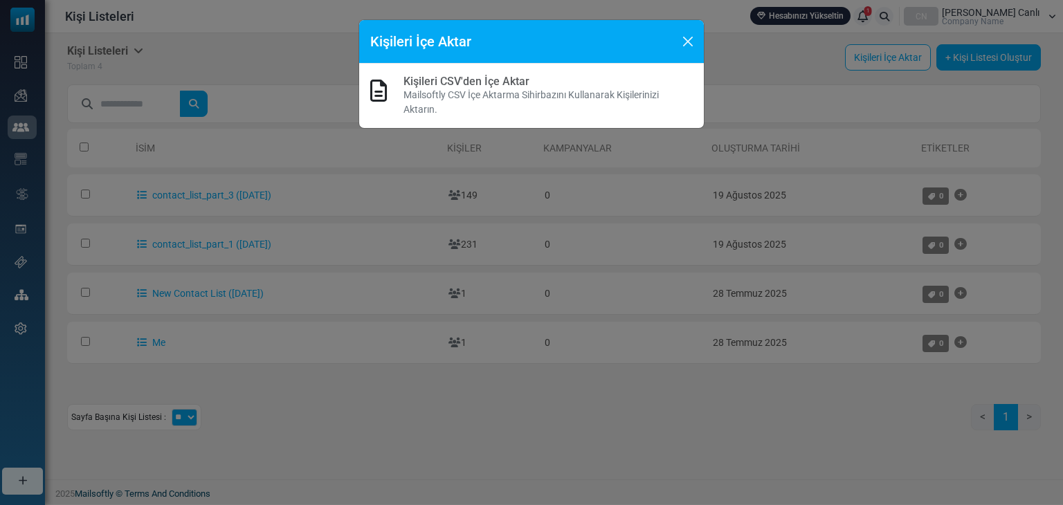
click at [496, 80] on link "Kişileri CSV'den İçe Aktar" at bounding box center [466, 81] width 126 height 13
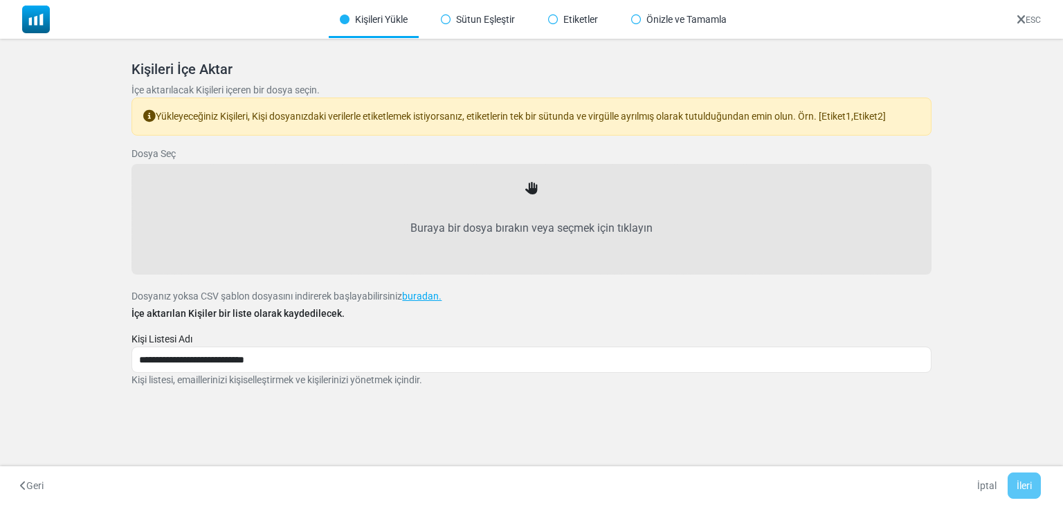
click at [534, 190] on icon at bounding box center [531, 189] width 12 height 12
click at [529, 185] on icon at bounding box center [531, 189] width 12 height 12
click at [514, 253] on label "Buraya bir dosya bırakın veya seçmek için tıklayın" at bounding box center [531, 228] width 769 height 61
click at [0, 0] on input "Buraya bir dosya bırakın veya seçmek için tıklayın" at bounding box center [0, 0] width 0 height 0
type input "**********"
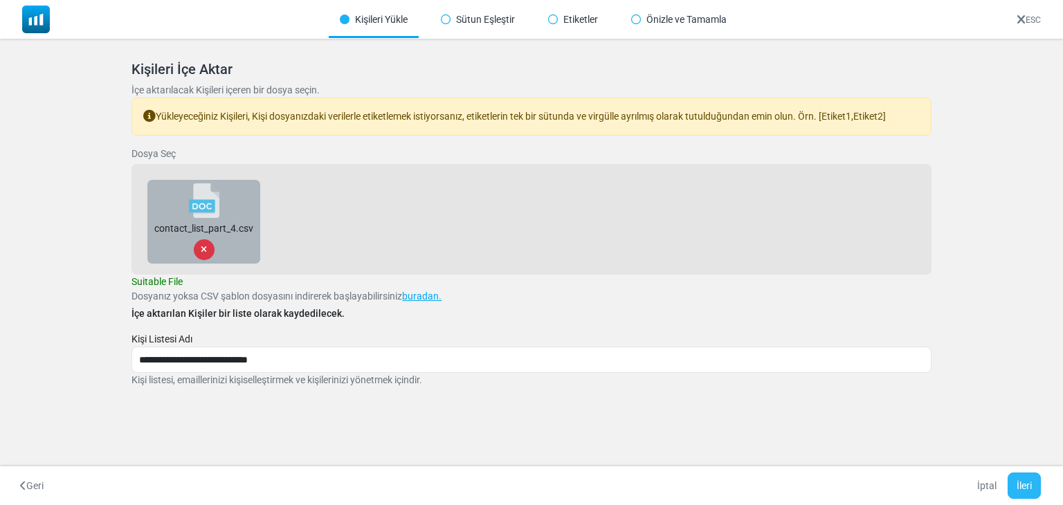
click at [1026, 487] on button "İleri" at bounding box center [1024, 486] width 33 height 26
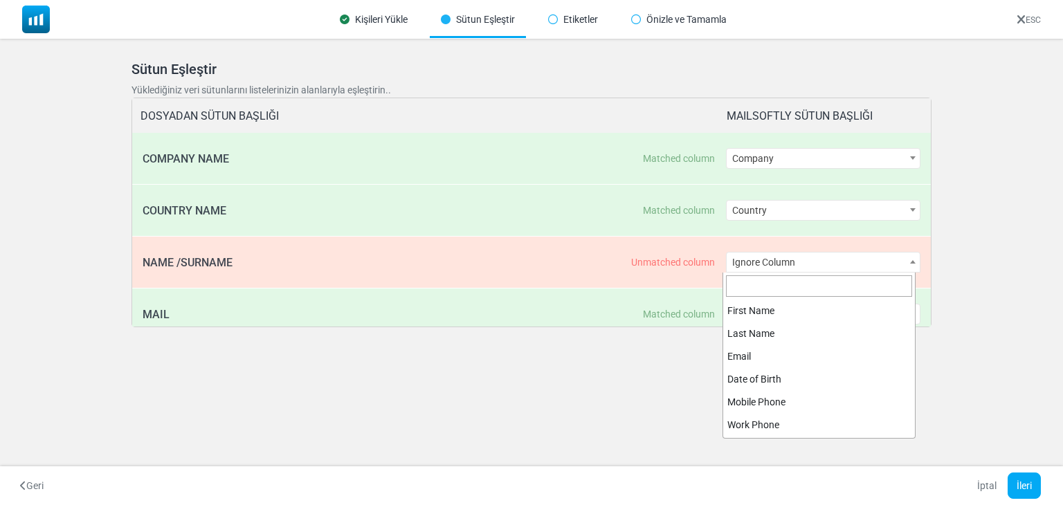
click at [825, 262] on span "Ignore Column" at bounding box center [823, 262] width 193 height 19
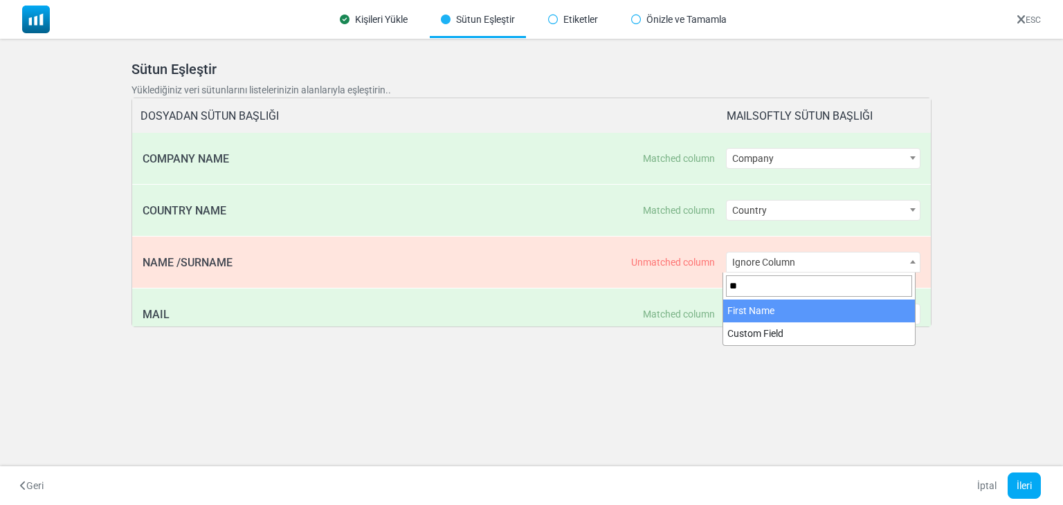
type input "**"
select select "**********"
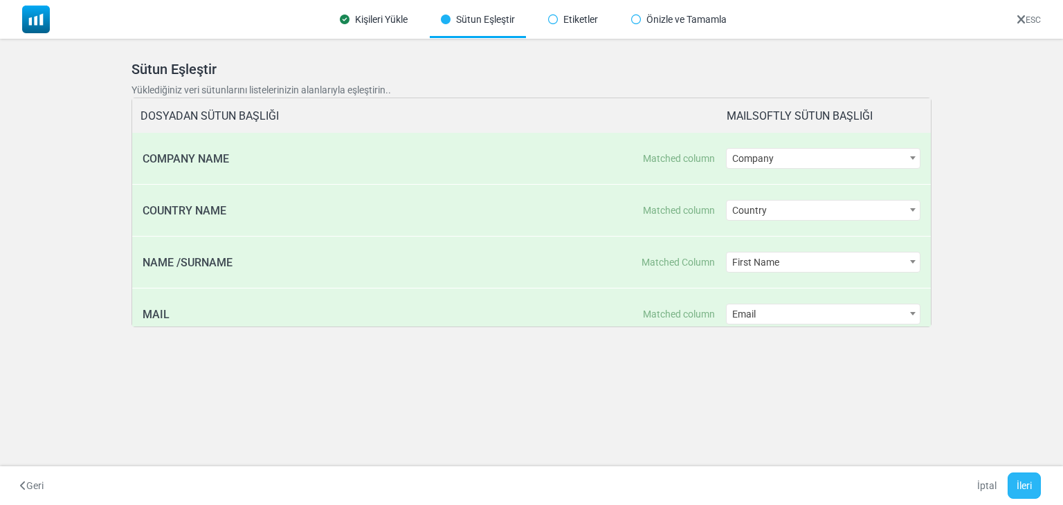
click at [1024, 489] on button "İleri" at bounding box center [1024, 486] width 33 height 26
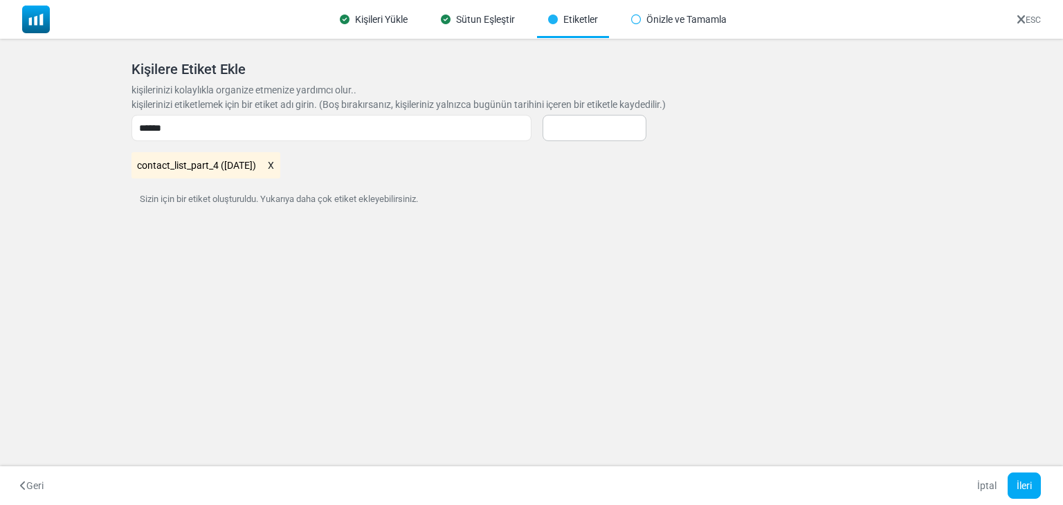
click at [1019, 471] on div "Geri İptal İleri" at bounding box center [531, 485] width 1063 height 39
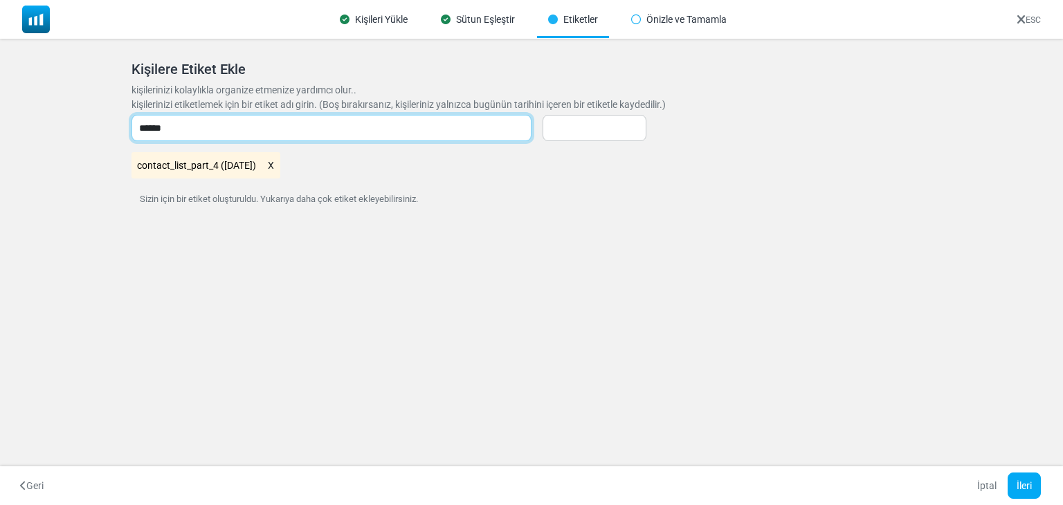
click at [159, 125] on input "******" at bounding box center [331, 128] width 400 height 26
type input "*******"
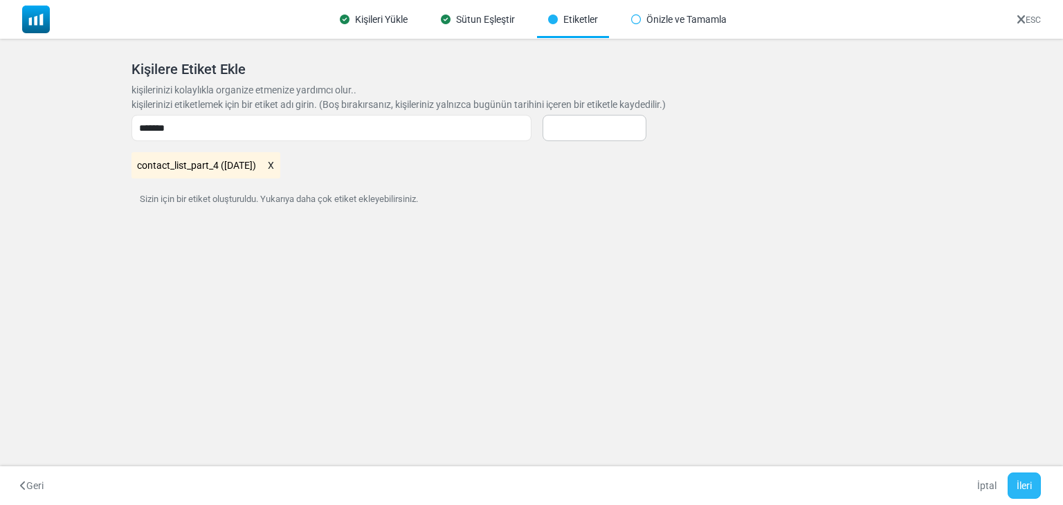
click at [1021, 486] on button "İleri" at bounding box center [1024, 486] width 33 height 26
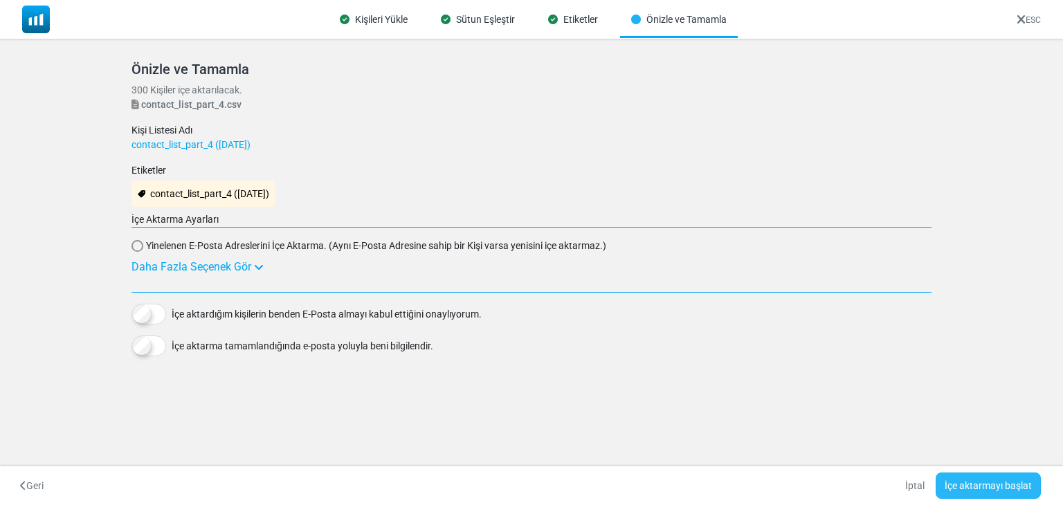
click at [949, 480] on button "İçe aktarmayı başlat" at bounding box center [988, 486] width 105 height 26
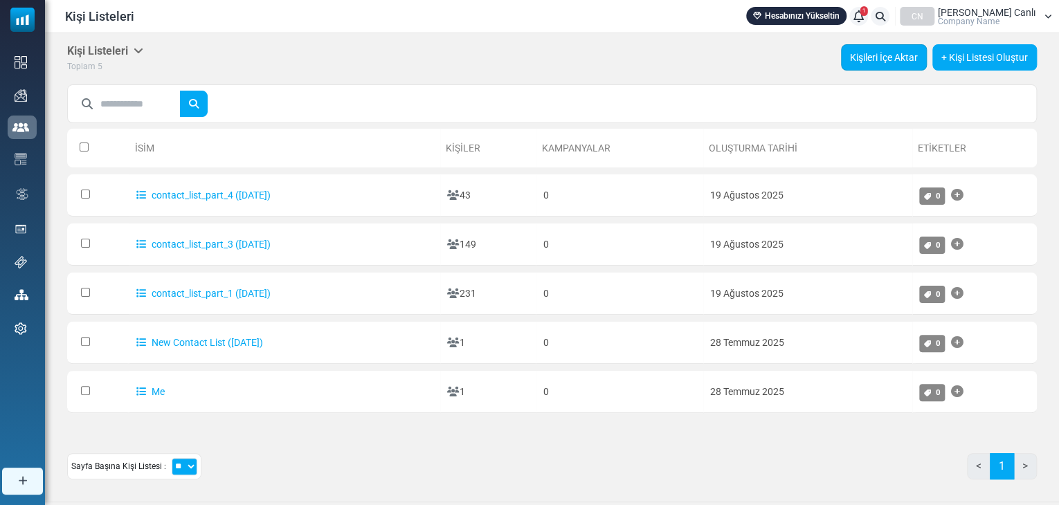
click at [882, 48] on link "Kişileri İçe Aktar" at bounding box center [884, 57] width 86 height 26
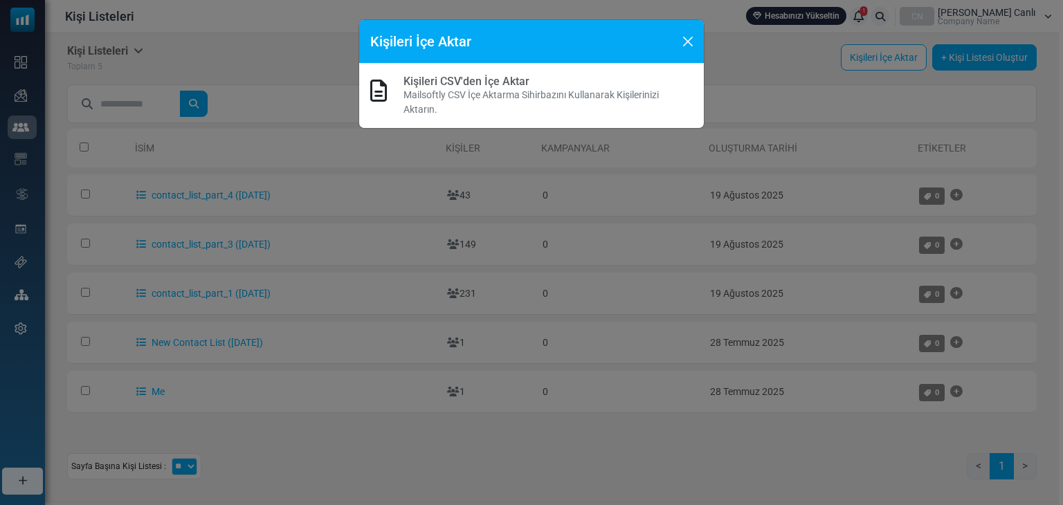
click at [454, 93] on p "Mailsoftly CSV İçe Aktarma Sihirbazını Kullanarak Kişilerinizi Aktarın." at bounding box center [547, 102] width 289 height 29
click at [482, 81] on link "Kişileri CSV'den İçe Aktar" at bounding box center [466, 81] width 126 height 13
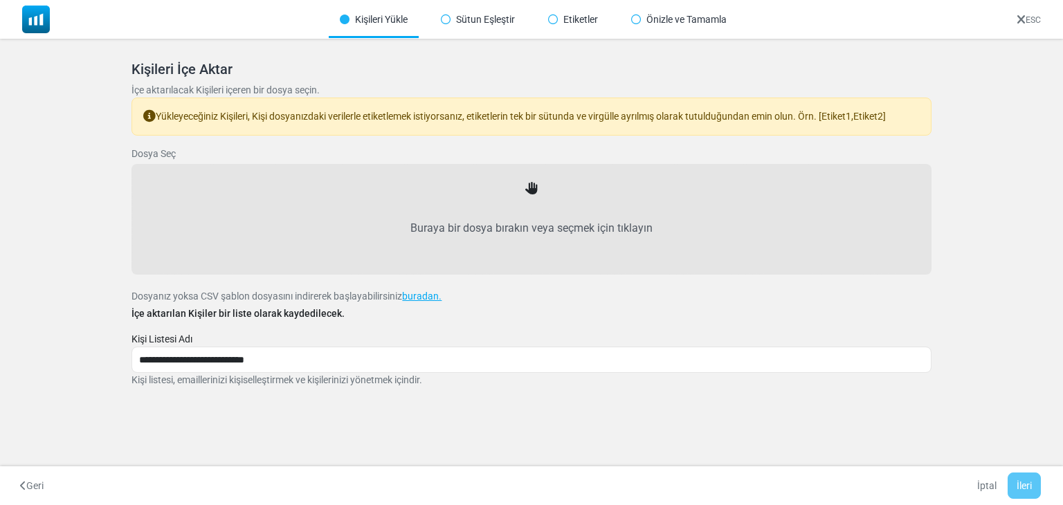
click at [530, 192] on icon at bounding box center [531, 189] width 12 height 12
click at [507, 221] on label "Buraya bir dosya bırakın veya seçmek için tıklayın" at bounding box center [531, 228] width 769 height 61
click at [0, 0] on input "Buraya bir dosya bırakın veya seçmek için tıklayın" at bounding box center [0, 0] width 0 height 0
type input "**********"
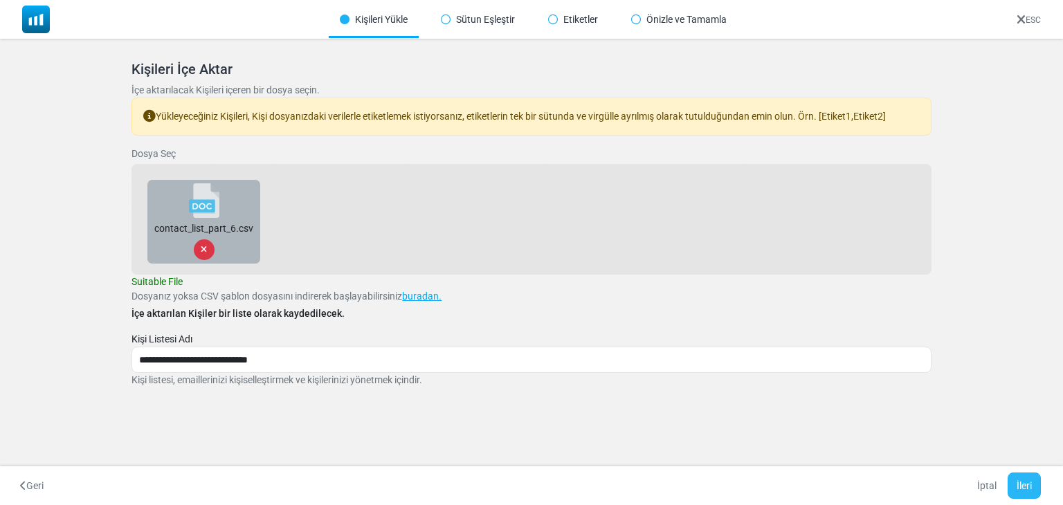
click at [1024, 485] on button "İleri" at bounding box center [1024, 486] width 33 height 26
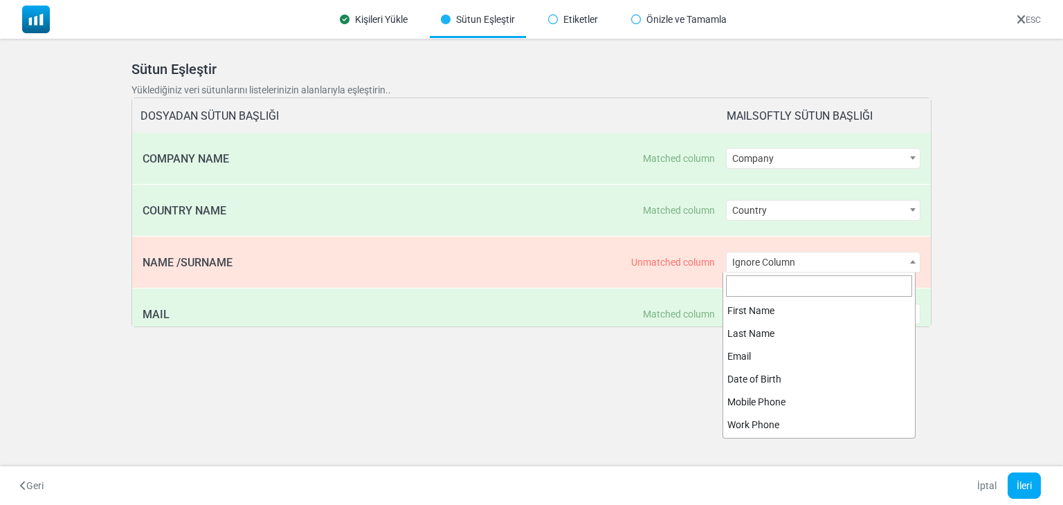
click at [829, 261] on span "Ignore Column" at bounding box center [823, 262] width 193 height 19
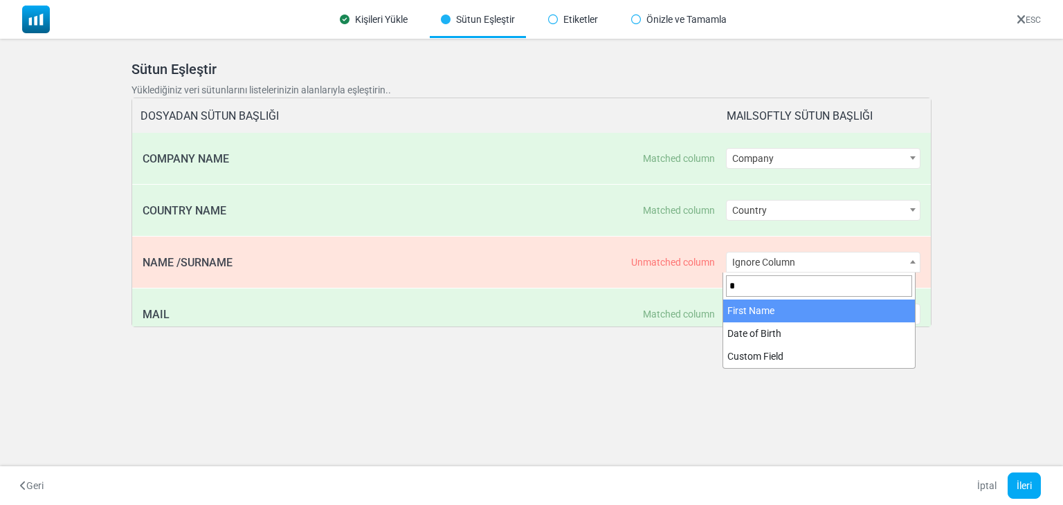
type input "*"
select select "**********"
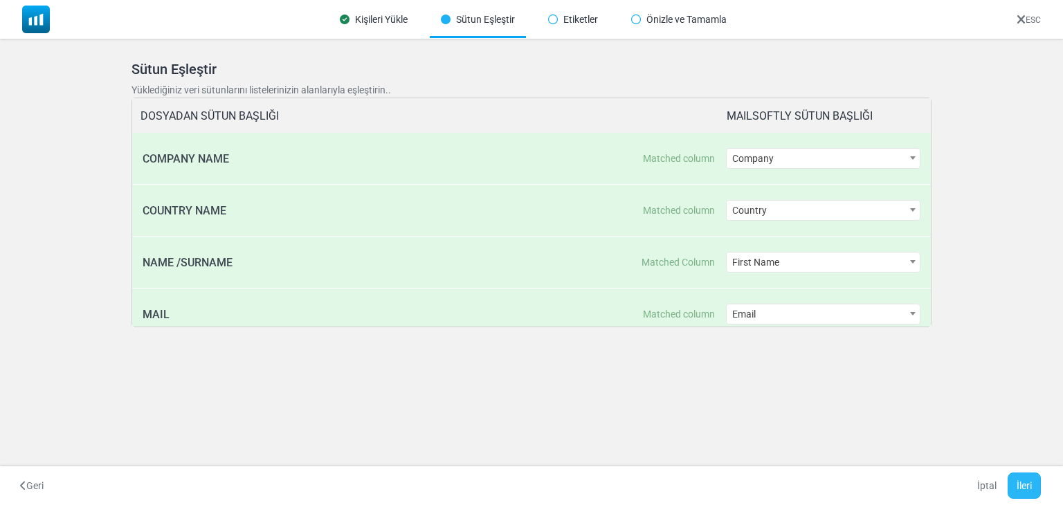
click at [1036, 487] on button "İleri" at bounding box center [1024, 486] width 33 height 26
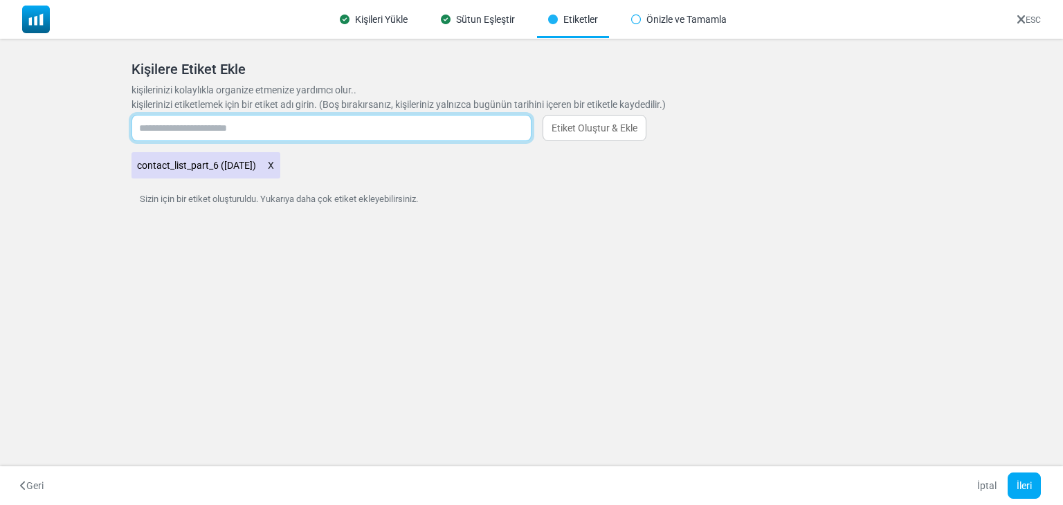
type input "*"
type input "*******"
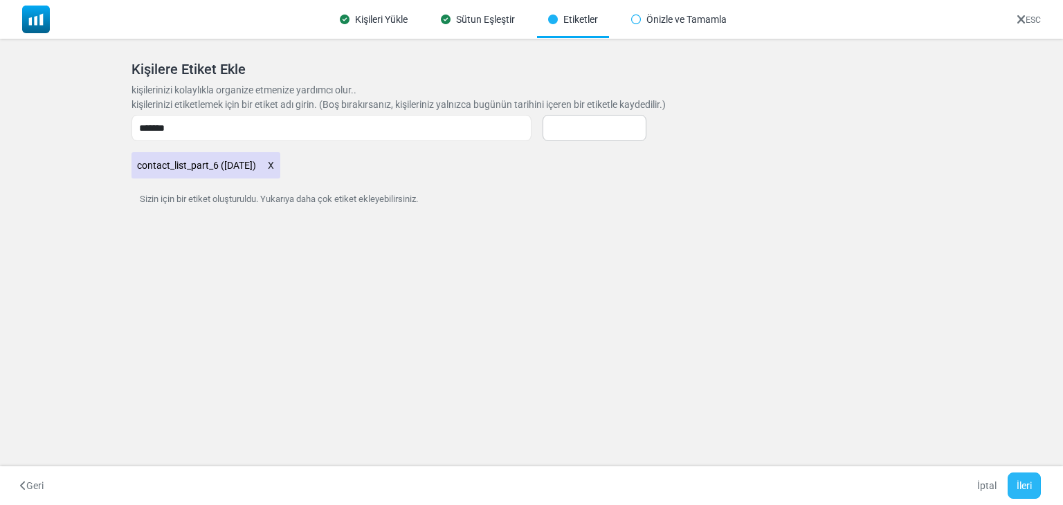
click at [1019, 482] on button "İleri" at bounding box center [1024, 486] width 33 height 26
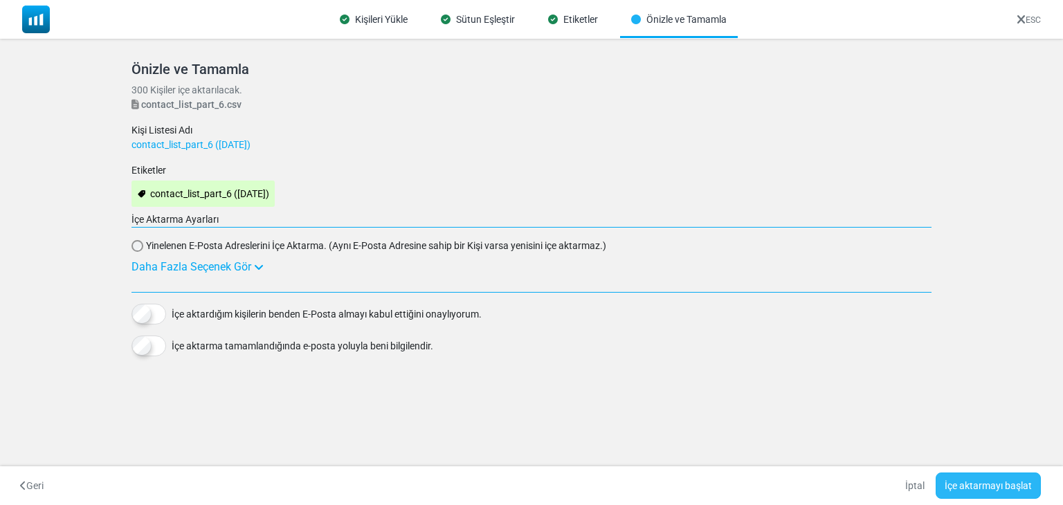
click at [994, 485] on button "İçe aktarmayı başlat" at bounding box center [988, 486] width 105 height 26
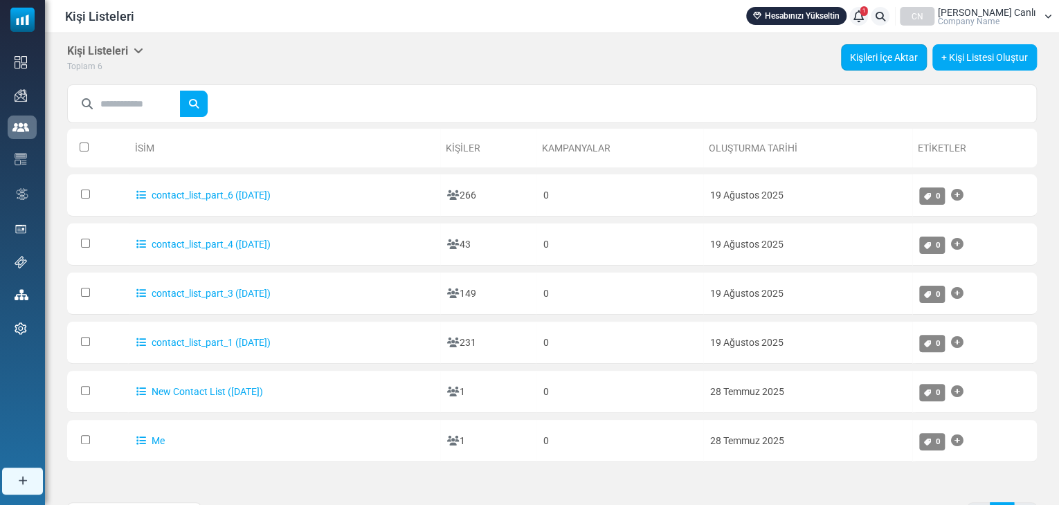
click at [887, 60] on link "Kişileri İçe Aktar" at bounding box center [884, 57] width 86 height 26
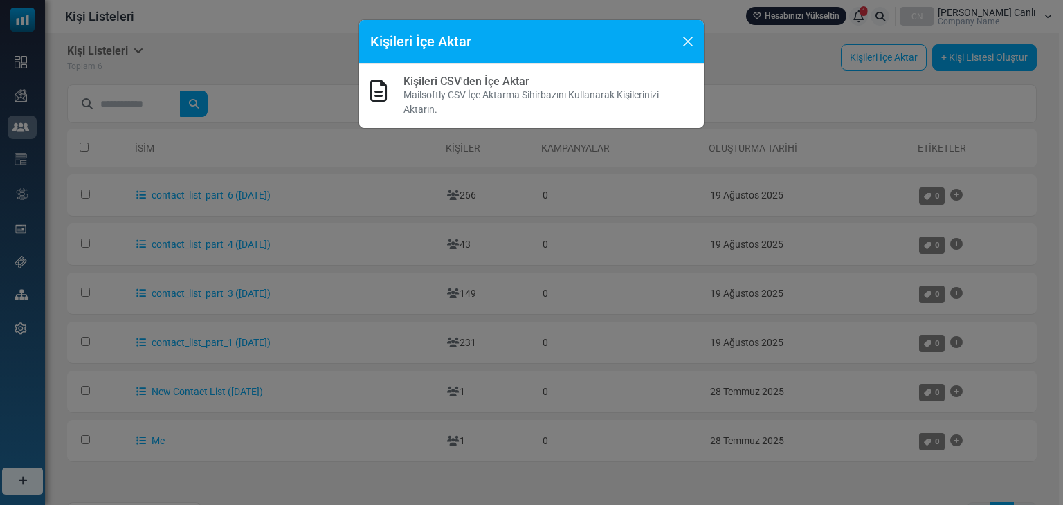
click at [493, 82] on link "Kişileri CSV'den İçe Aktar" at bounding box center [466, 81] width 126 height 13
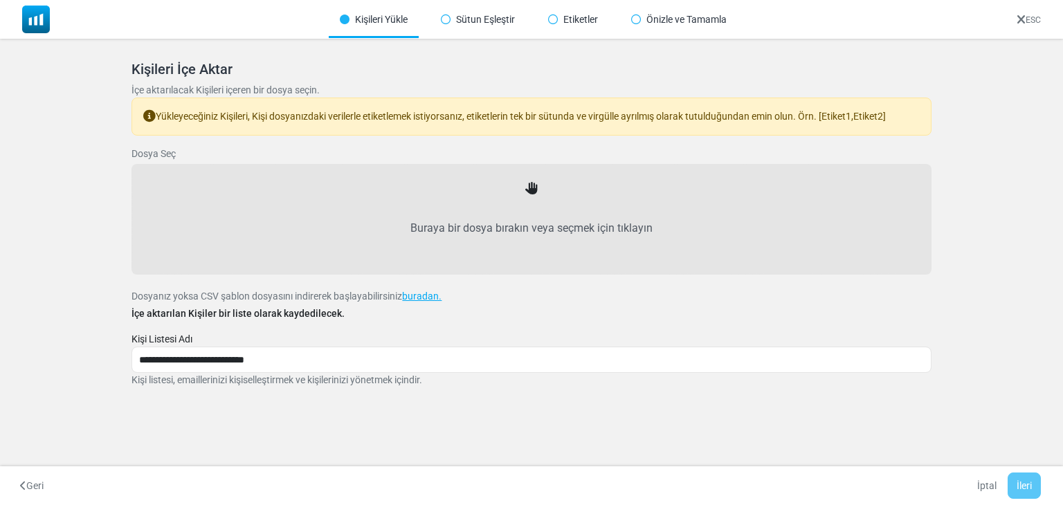
click at [527, 199] on label "Buraya bir dosya bırakın veya seçmek için tıklayın" at bounding box center [531, 228] width 769 height 61
click at [0, 0] on input "Buraya bir dosya bırakın veya seçmek için tıklayın" at bounding box center [0, 0] width 0 height 0
type input "**********"
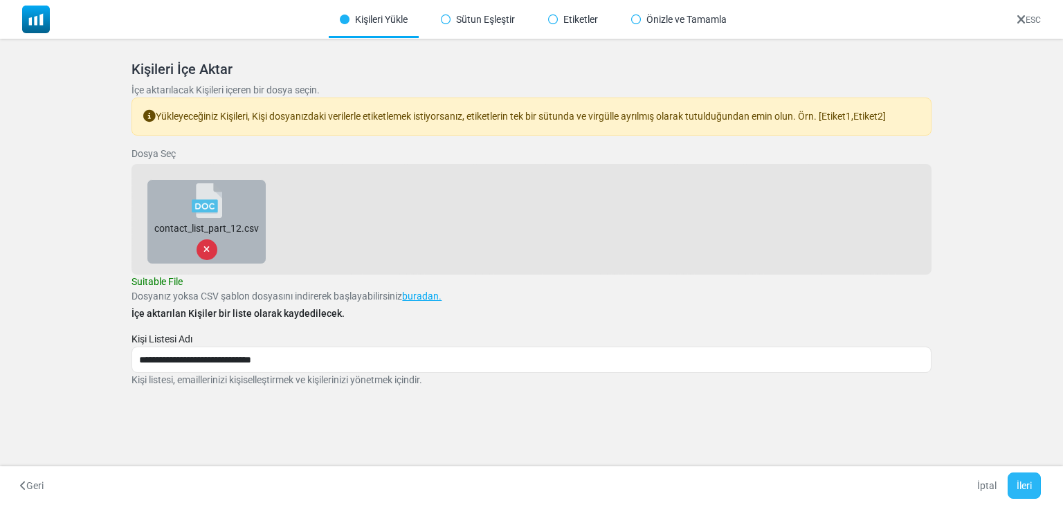
click at [1021, 483] on button "İleri" at bounding box center [1024, 486] width 33 height 26
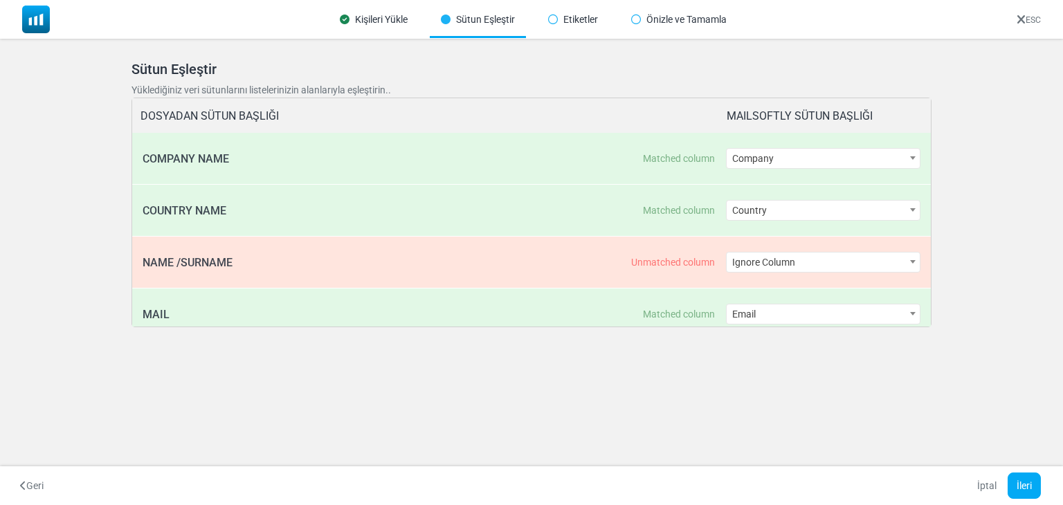
click at [784, 260] on span "Ignore Column" at bounding box center [823, 262] width 193 height 19
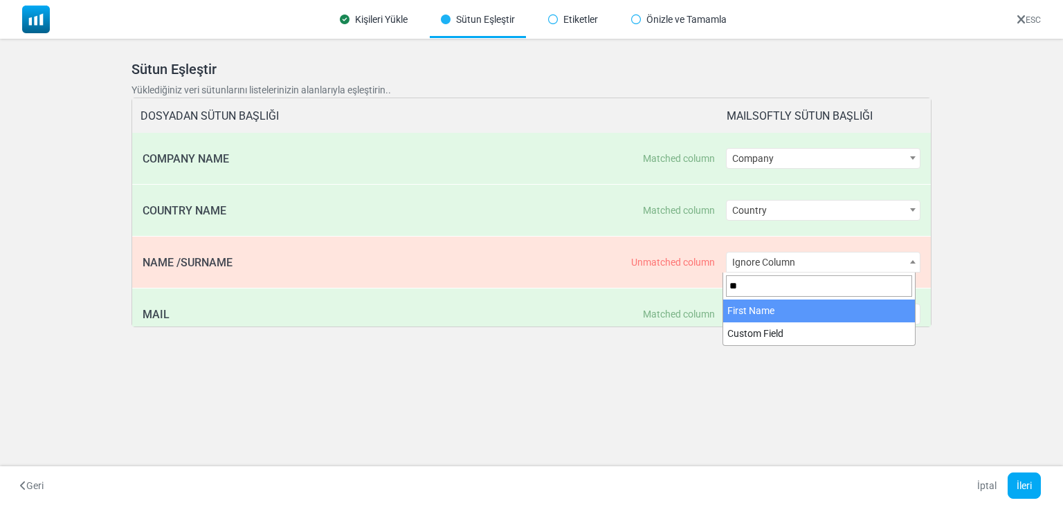
type input "**"
select select "**********"
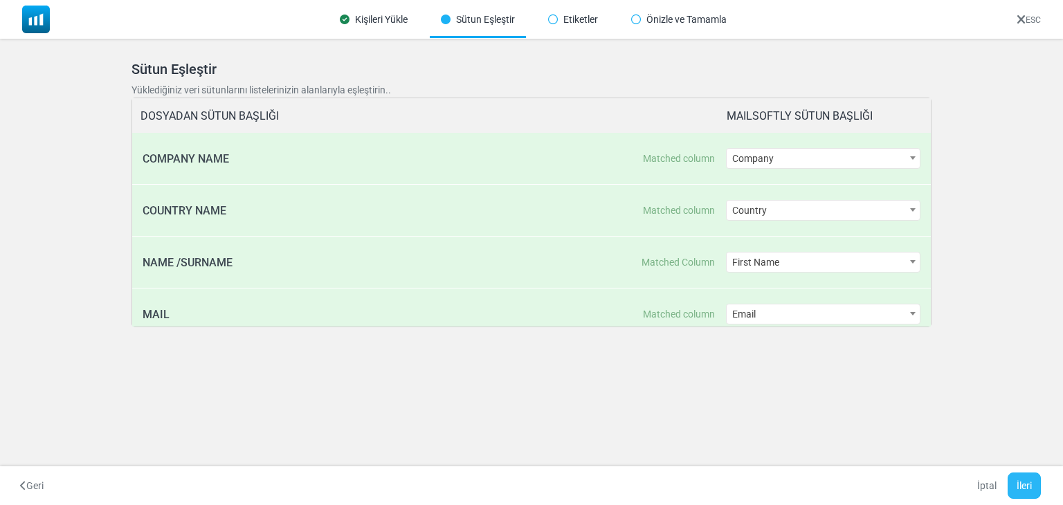
click at [1016, 478] on button "İleri" at bounding box center [1024, 486] width 33 height 26
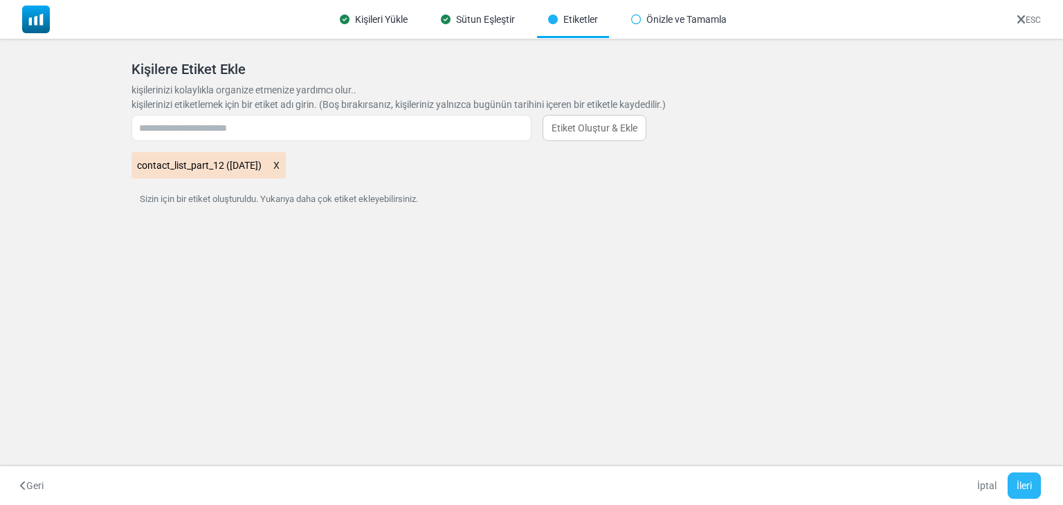
click at [1027, 484] on button "İleri" at bounding box center [1024, 486] width 33 height 26
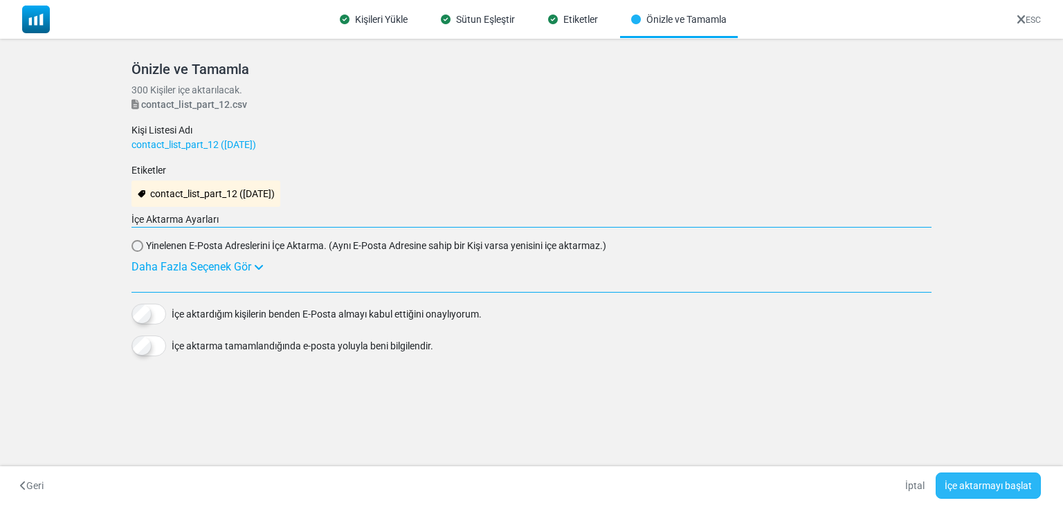
click at [999, 480] on button "İçe aktarmayı başlat" at bounding box center [988, 486] width 105 height 26
